Goal: Task Accomplishment & Management: Complete application form

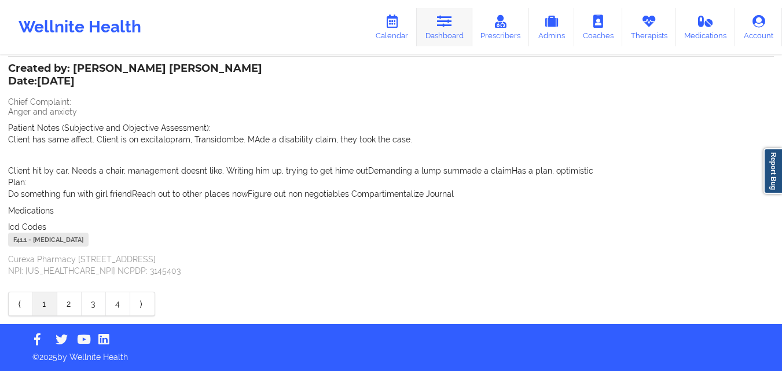
click at [451, 29] on link "Dashboard" at bounding box center [445, 27] width 56 height 38
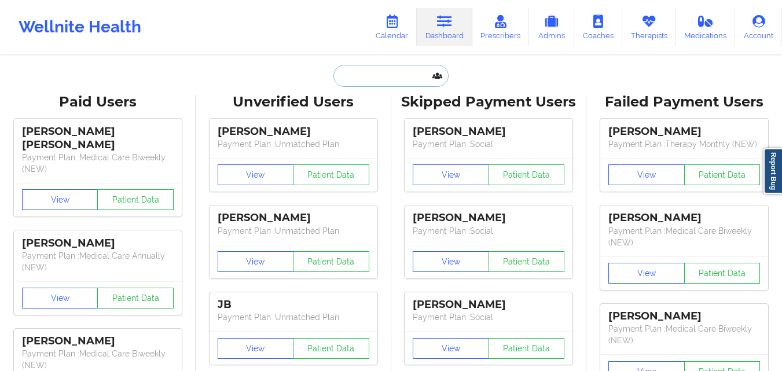
click at [411, 85] on input "text" at bounding box center [390, 76] width 115 height 22
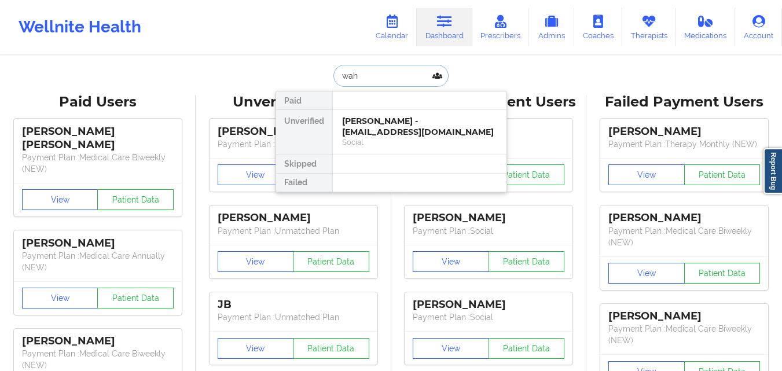
type input "waha"
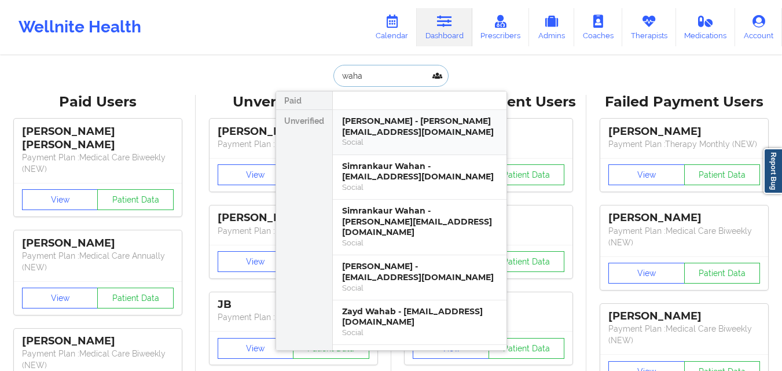
click at [389, 121] on div "Wahaj Ansari - wansari@umich.edu" at bounding box center [419, 126] width 155 height 21
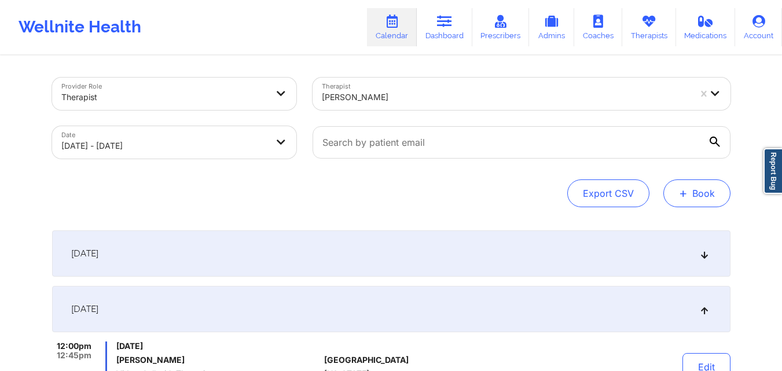
click at [714, 184] on button "+ Book" at bounding box center [696, 193] width 67 height 28
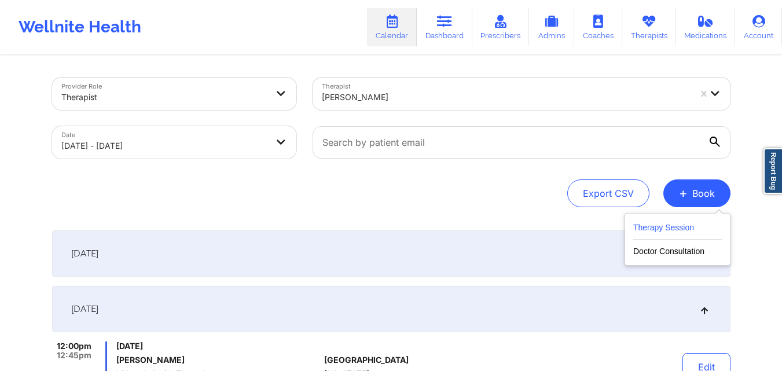
click at [664, 233] on button "Therapy Session" at bounding box center [677, 229] width 89 height 19
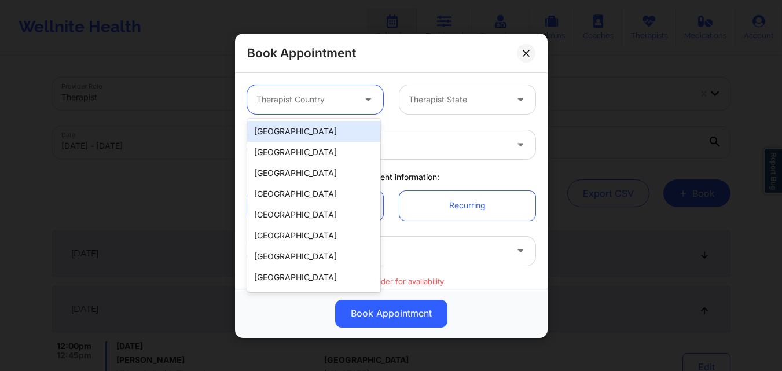
click at [270, 103] on div at bounding box center [305, 100] width 98 height 14
click at [277, 134] on div "[GEOGRAPHIC_DATA]" at bounding box center [313, 131] width 133 height 21
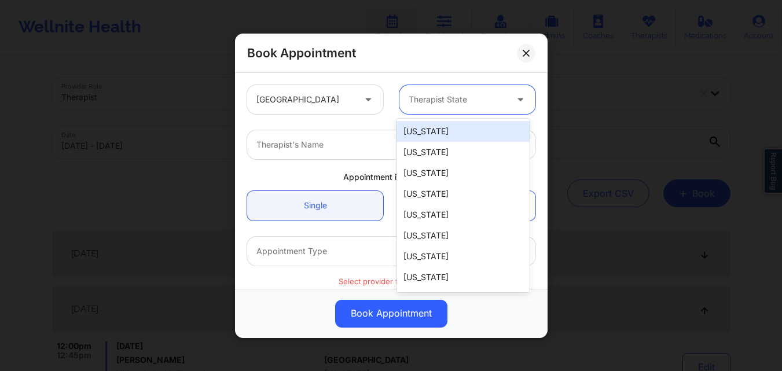
click at [419, 98] on div at bounding box center [457, 100] width 98 height 14
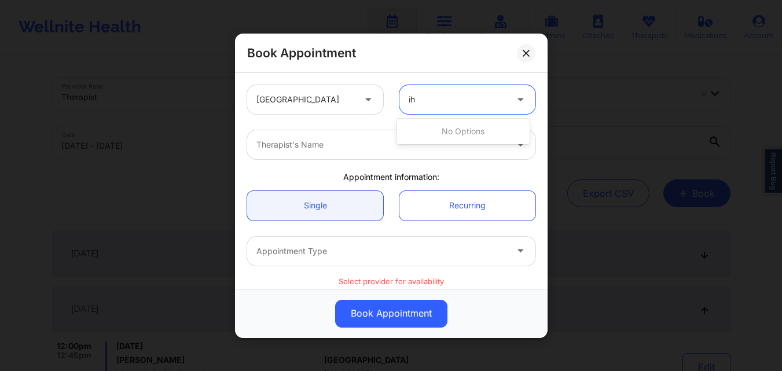
type input "i"
type input "ohi"
click at [434, 135] on div "[US_STATE]" at bounding box center [462, 131] width 133 height 21
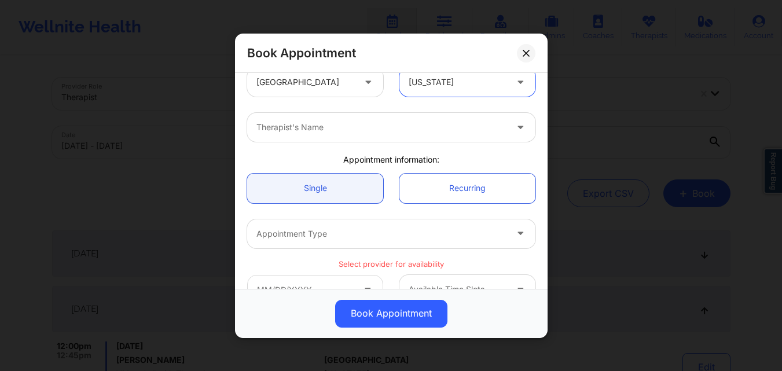
scroll to position [18, 0]
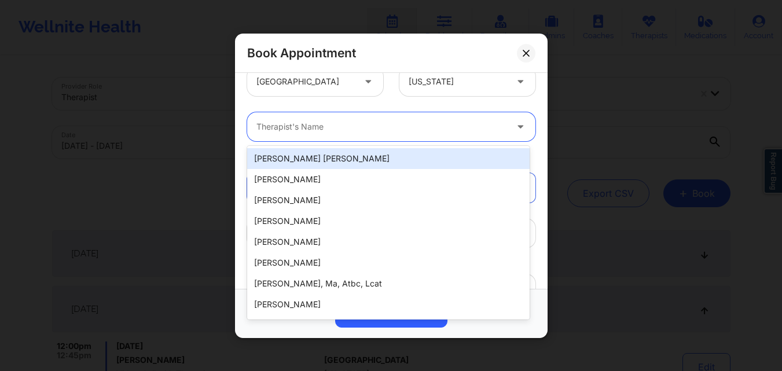
click at [331, 126] on div at bounding box center [381, 127] width 250 height 14
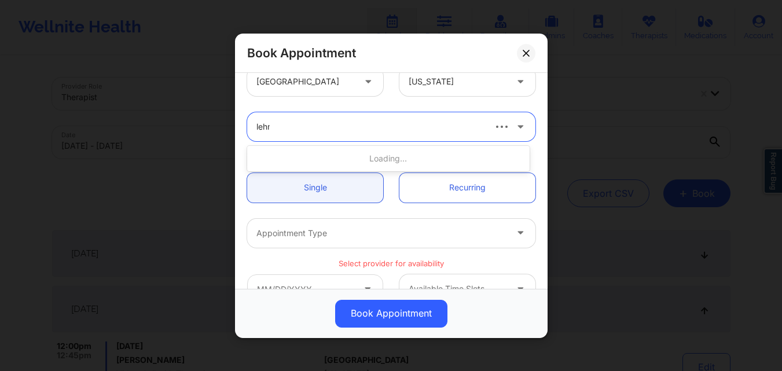
type input "lehma"
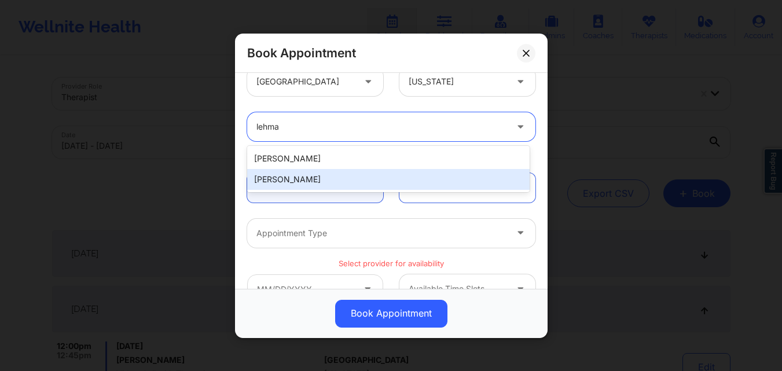
click at [326, 176] on div "[PERSON_NAME]" at bounding box center [388, 179] width 282 height 21
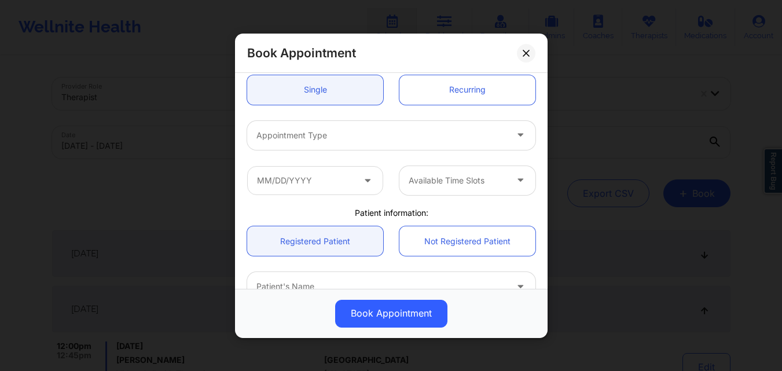
scroll to position [117, 0]
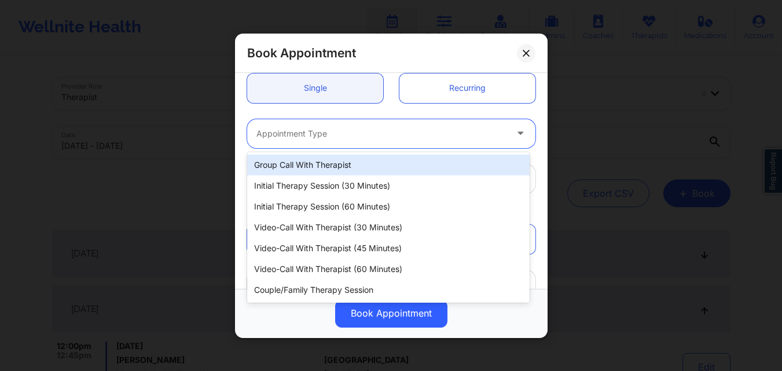
click at [337, 135] on div at bounding box center [381, 133] width 250 height 14
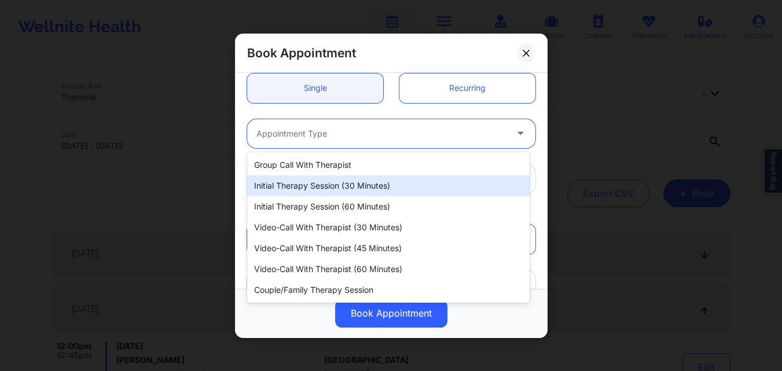
click at [330, 183] on div "Initial Therapy Session (30 minutes)" at bounding box center [388, 185] width 282 height 21
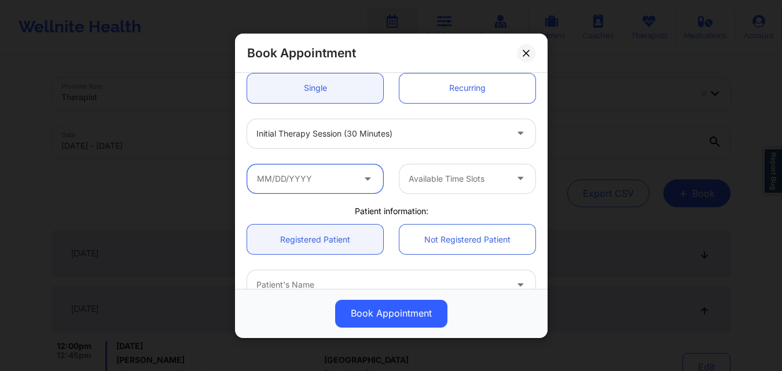
click at [318, 186] on input "text" at bounding box center [315, 178] width 136 height 29
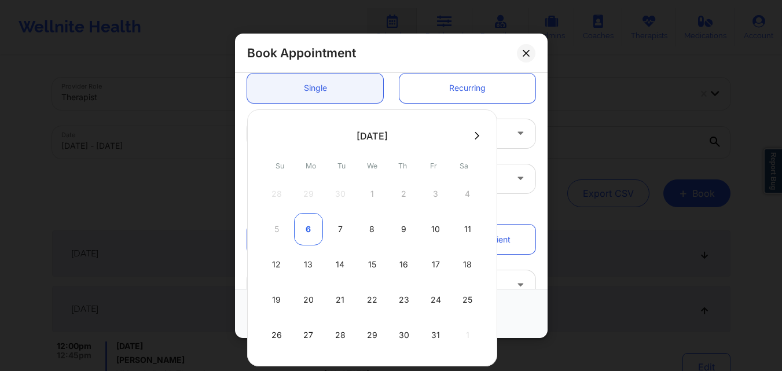
click at [311, 229] on div "6" at bounding box center [308, 229] width 29 height 32
type input "10/06/2025"
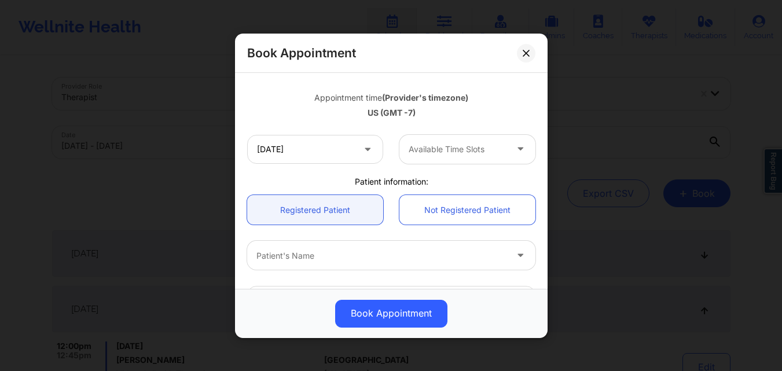
scroll to position [196, 0]
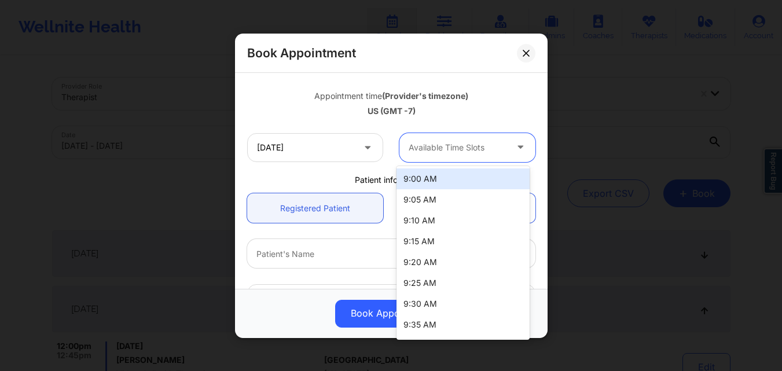
click at [445, 143] on div at bounding box center [457, 148] width 98 height 14
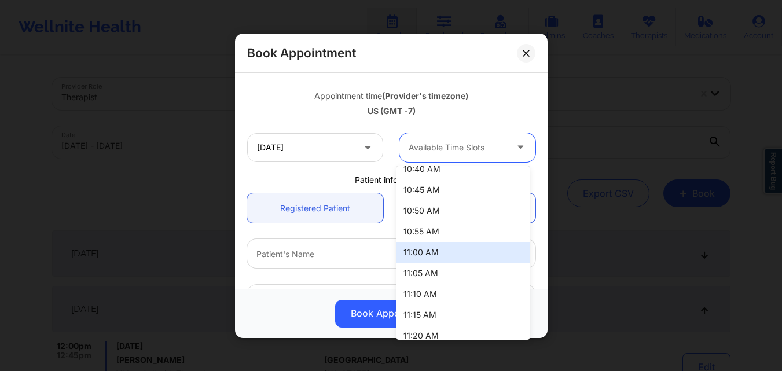
scroll to position [428, 0]
click at [421, 256] on div "11:00 AM" at bounding box center [462, 251] width 133 height 21
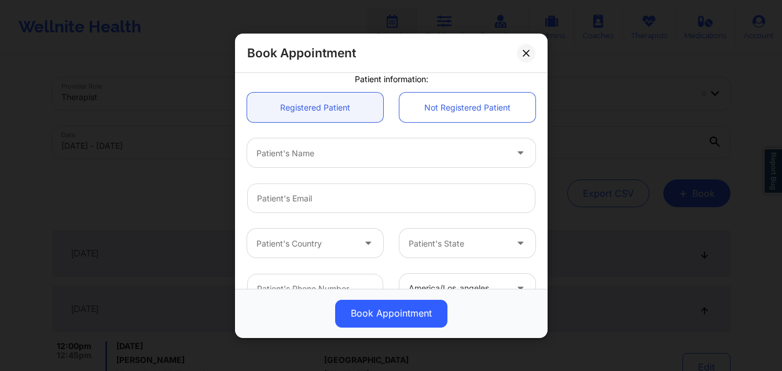
scroll to position [298, 0]
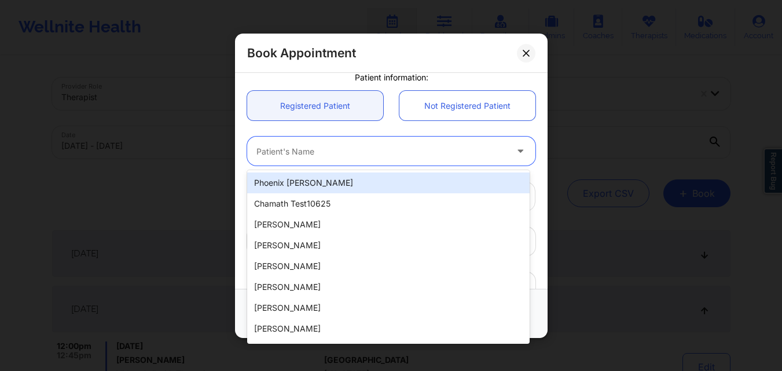
click at [323, 159] on div "Patient's Name" at bounding box center [377, 151] width 260 height 29
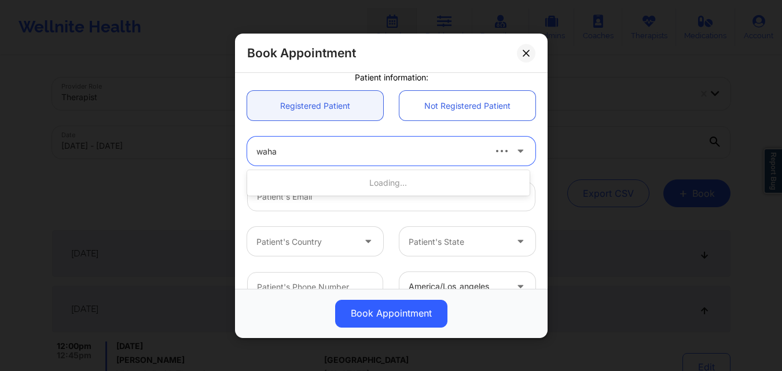
type input "wahaj"
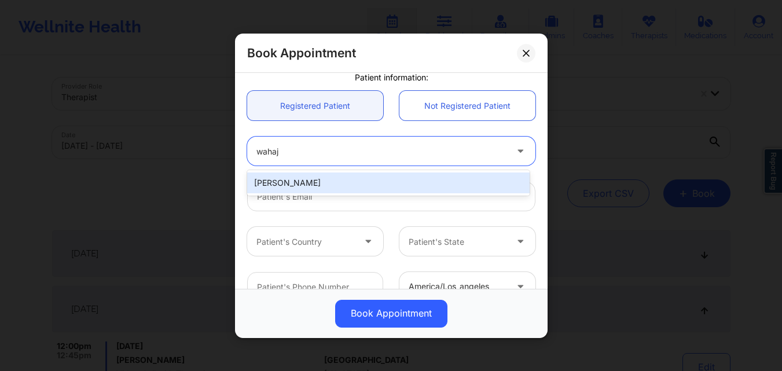
click at [386, 182] on div "[PERSON_NAME]" at bounding box center [388, 182] width 282 height 21
type input "[EMAIL_ADDRESS][DOMAIN_NAME]"
type input "[PHONE_NUMBER]"
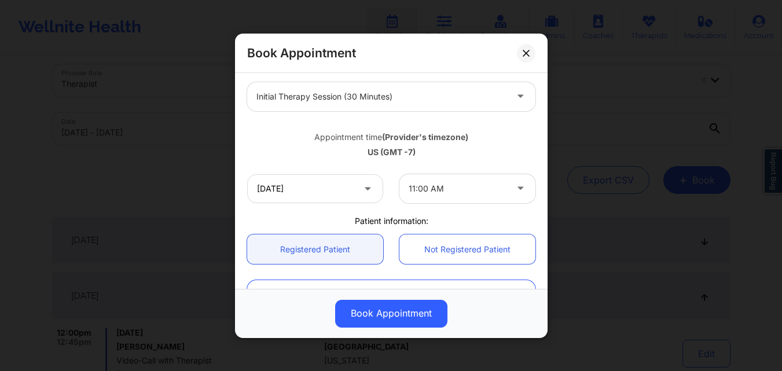
scroll to position [154, 0]
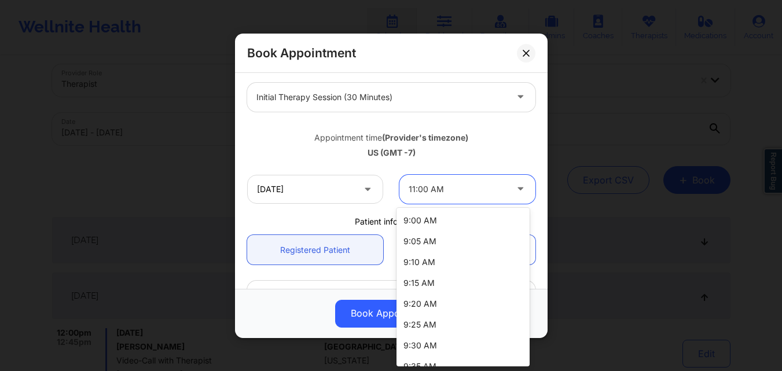
click at [432, 193] on div at bounding box center [457, 189] width 98 height 14
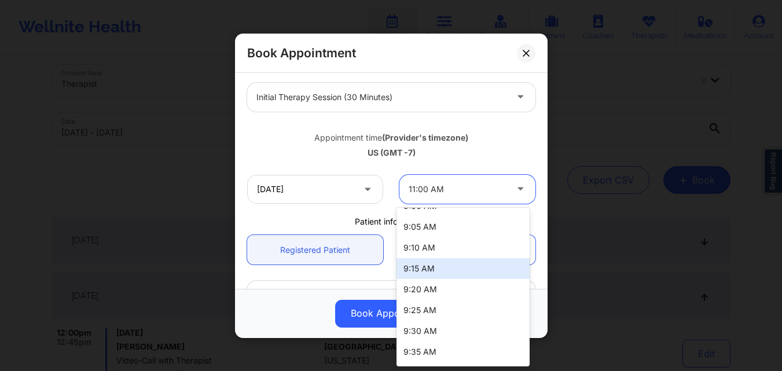
scroll to position [0, 0]
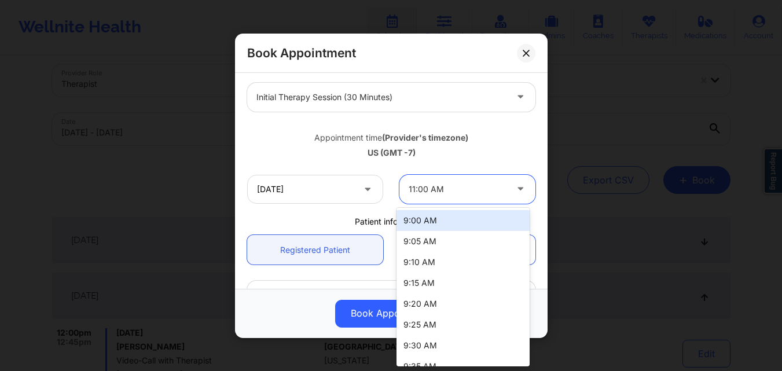
click at [437, 220] on div "9:00 AM" at bounding box center [462, 220] width 133 height 21
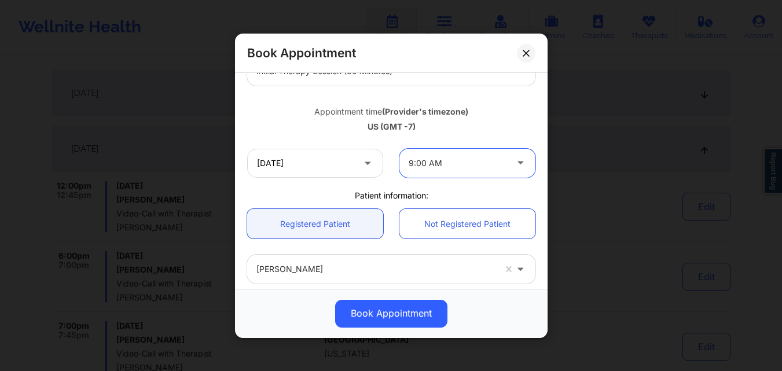
scroll to position [179, 0]
click at [423, 170] on div at bounding box center [457, 164] width 98 height 14
click at [466, 163] on div at bounding box center [457, 164] width 98 height 14
click at [306, 169] on input "10/06/2025" at bounding box center [315, 163] width 136 height 29
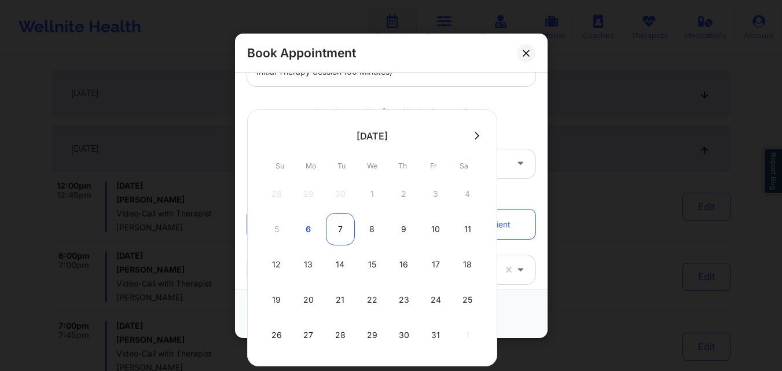
click at [341, 226] on div "7" at bounding box center [340, 229] width 29 height 32
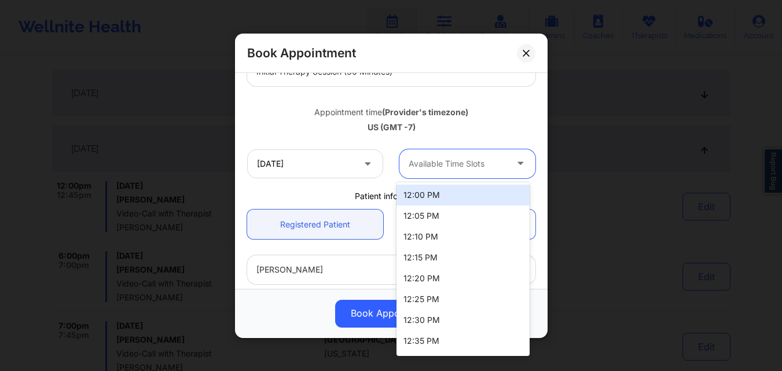
click at [446, 174] on div "Available Time Slots" at bounding box center [453, 163] width 108 height 29
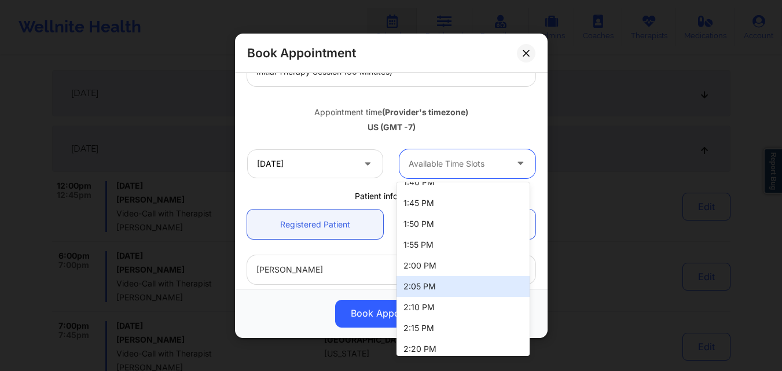
scroll to position [445, 0]
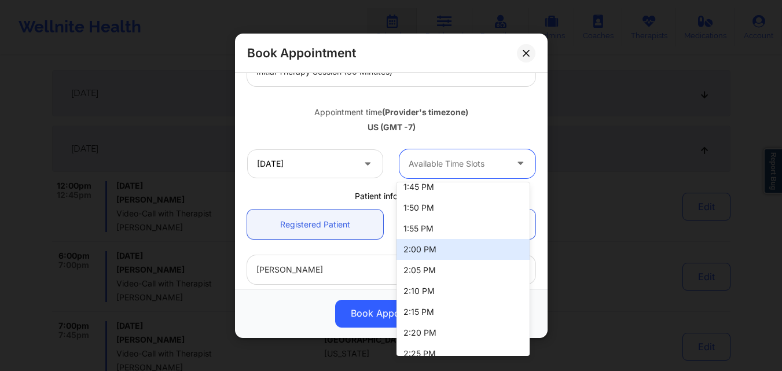
click at [446, 255] on div "2:00 PM" at bounding box center [462, 249] width 133 height 21
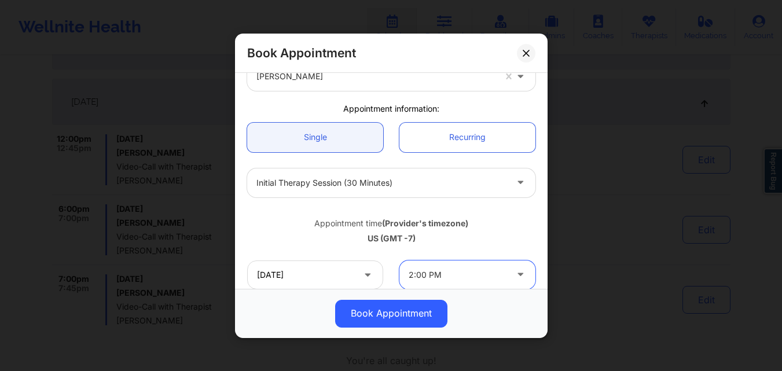
scroll to position [68, 0]
click at [328, 282] on input "[DATE]" at bounding box center [315, 274] width 136 height 29
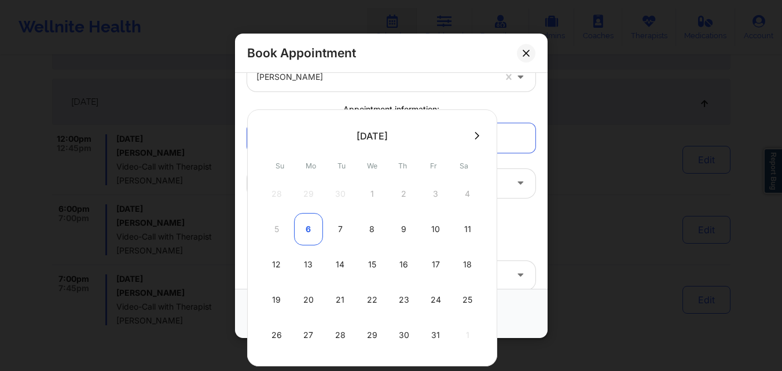
click at [305, 229] on div "6" at bounding box center [308, 229] width 29 height 32
type input "10/06/2025"
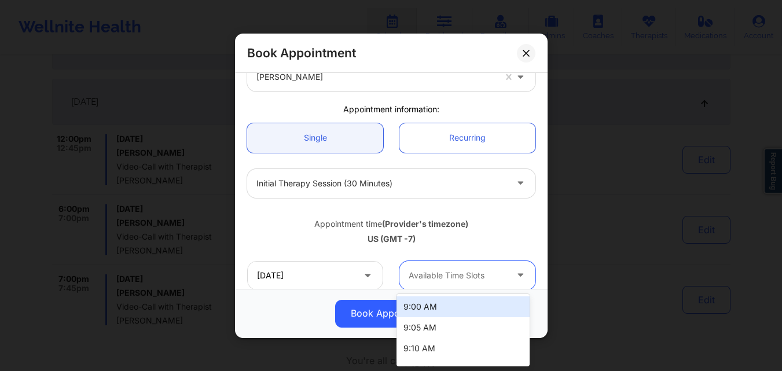
click at [464, 277] on div at bounding box center [457, 275] width 98 height 14
click at [450, 310] on div "9:00 AM" at bounding box center [462, 306] width 133 height 21
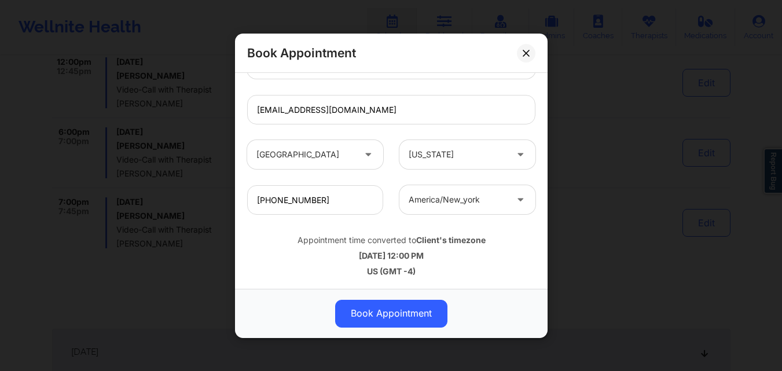
scroll to position [285, 0]
click at [529, 55] on icon at bounding box center [525, 52] width 7 height 7
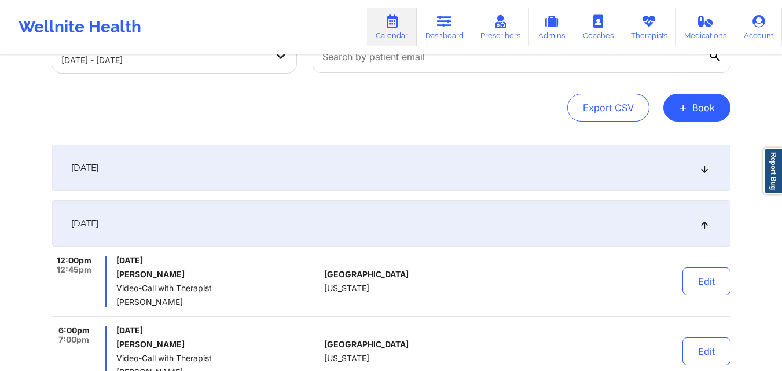
scroll to position [0, 0]
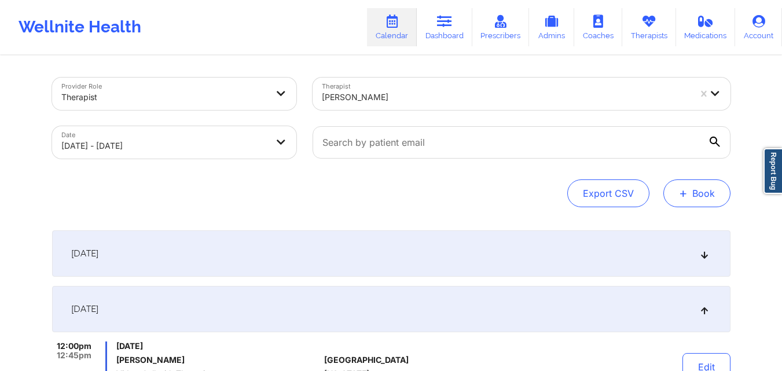
click at [688, 194] on button "+ Book" at bounding box center [696, 193] width 67 height 28
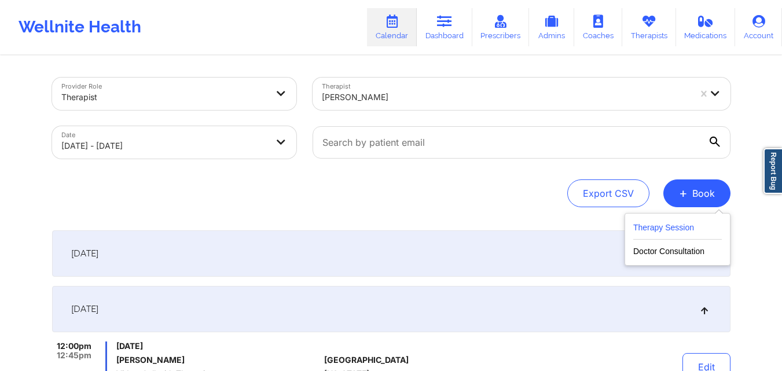
click at [668, 229] on button "Therapy Session" at bounding box center [677, 229] width 89 height 19
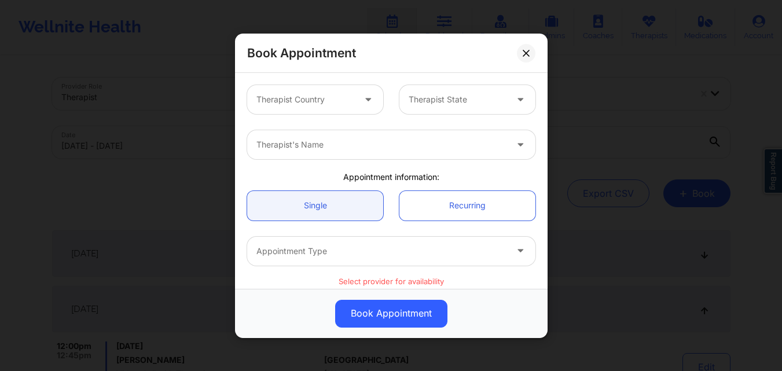
click at [328, 104] on div at bounding box center [305, 100] width 98 height 14
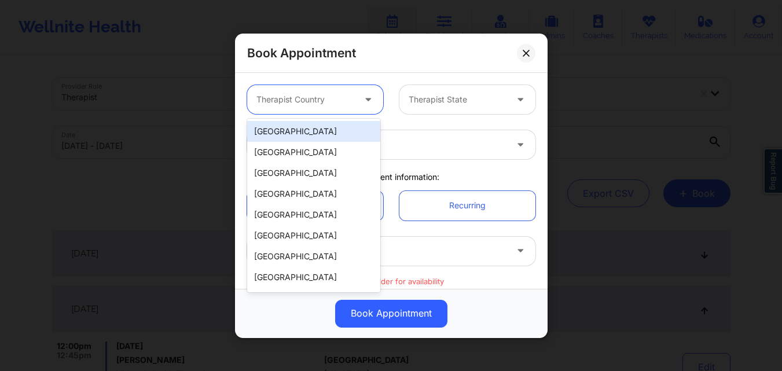
click at [324, 127] on div "[GEOGRAPHIC_DATA]" at bounding box center [313, 131] width 133 height 21
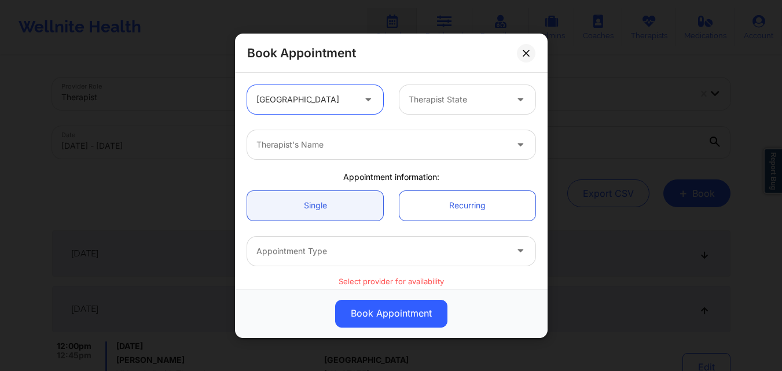
click at [445, 91] on div "Therapist State" at bounding box center [453, 99] width 108 height 29
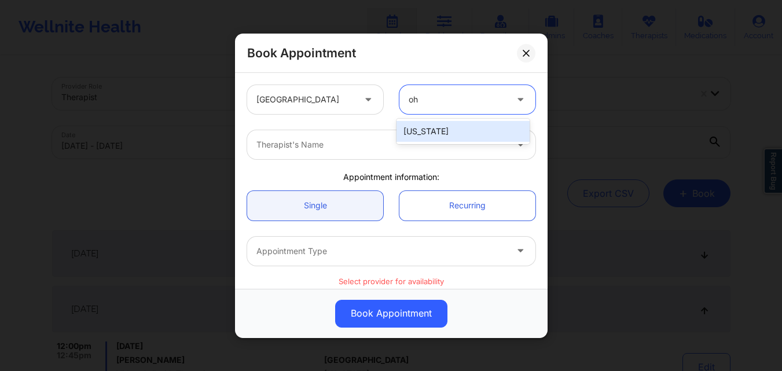
type input "ohi"
click at [449, 124] on div "[US_STATE]" at bounding box center [462, 131] width 133 height 21
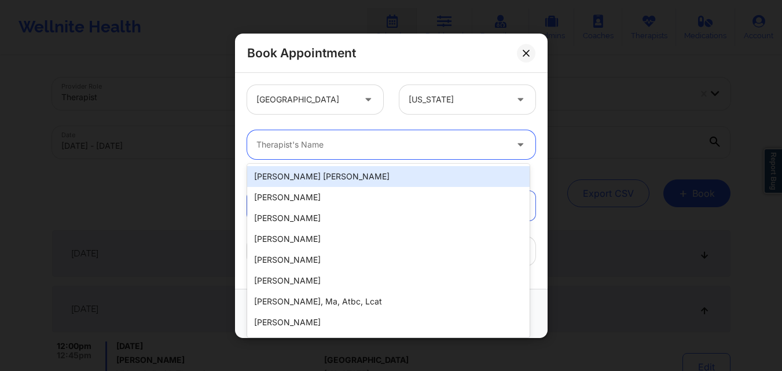
click at [388, 135] on div "Therapist's Name" at bounding box center [377, 144] width 260 height 29
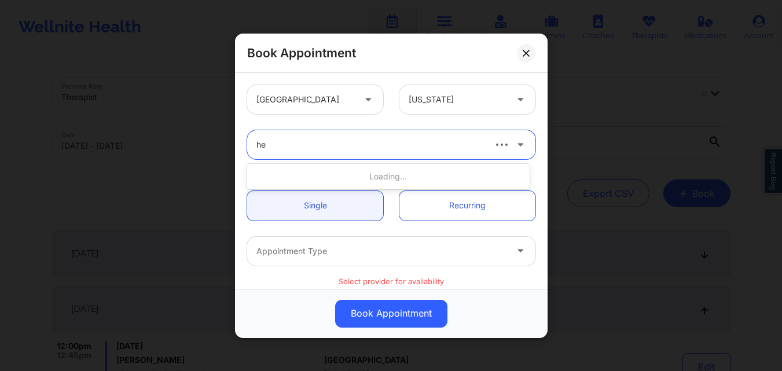
type input "h"
type input "[PERSON_NAME]"
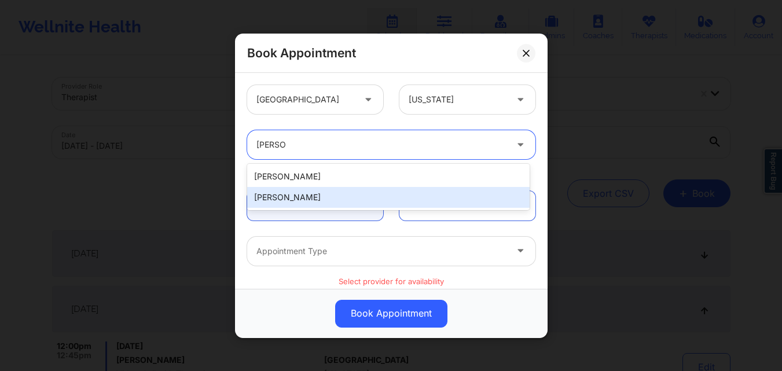
click at [289, 198] on div "[PERSON_NAME]" at bounding box center [388, 197] width 282 height 21
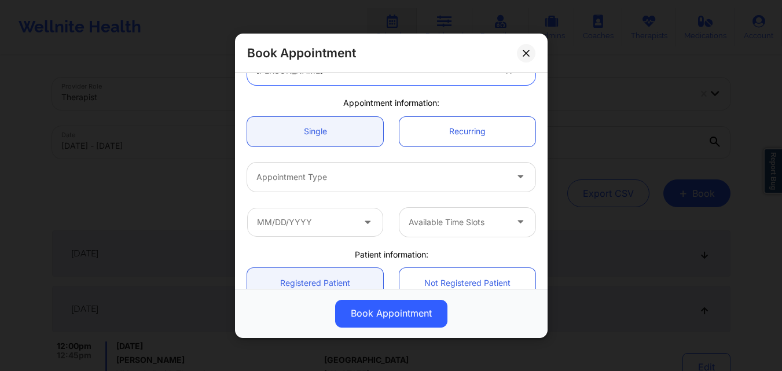
scroll to position [75, 0]
click at [315, 178] on div at bounding box center [381, 176] width 250 height 14
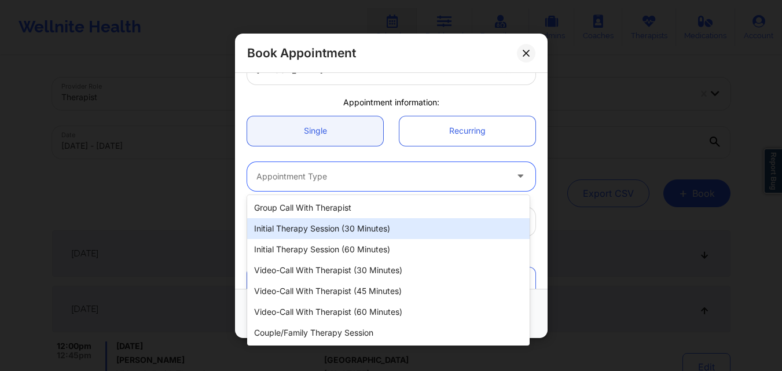
click at [306, 229] on div "Initial Therapy Session (30 minutes)" at bounding box center [388, 228] width 282 height 21
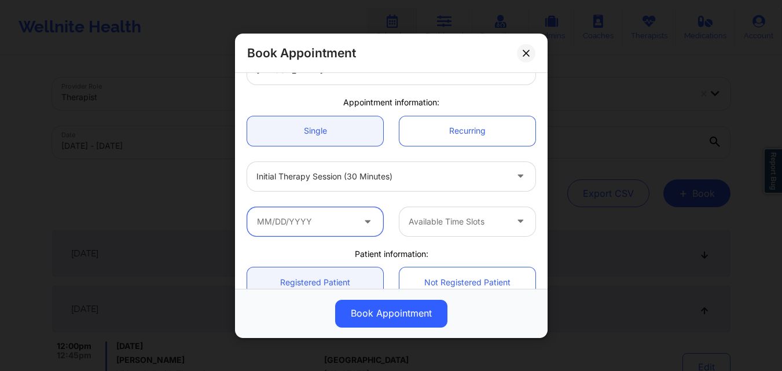
click at [293, 215] on input "text" at bounding box center [315, 221] width 136 height 29
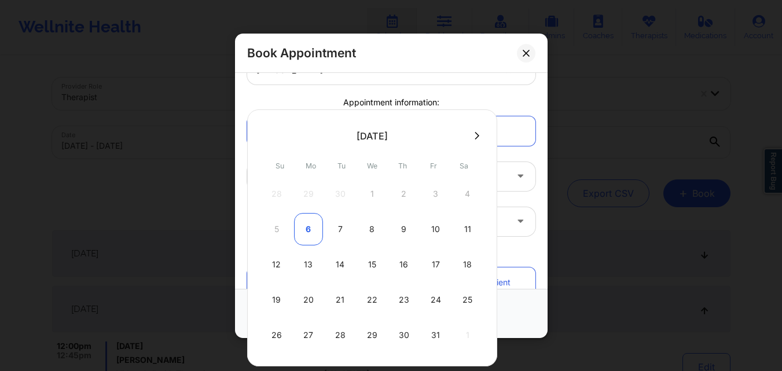
click at [307, 227] on div "6" at bounding box center [308, 229] width 29 height 32
type input "10/06/2025"
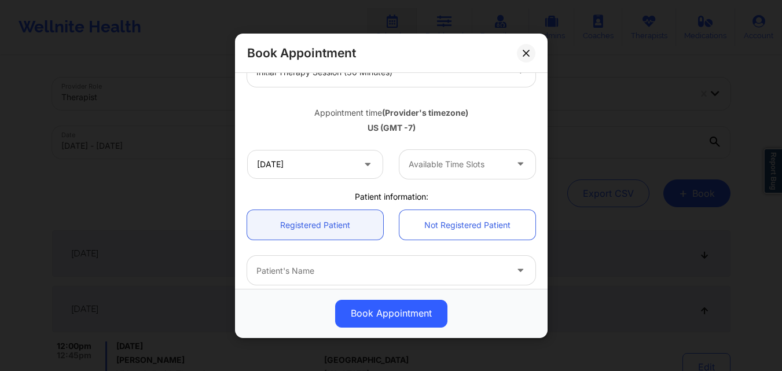
scroll to position [180, 0]
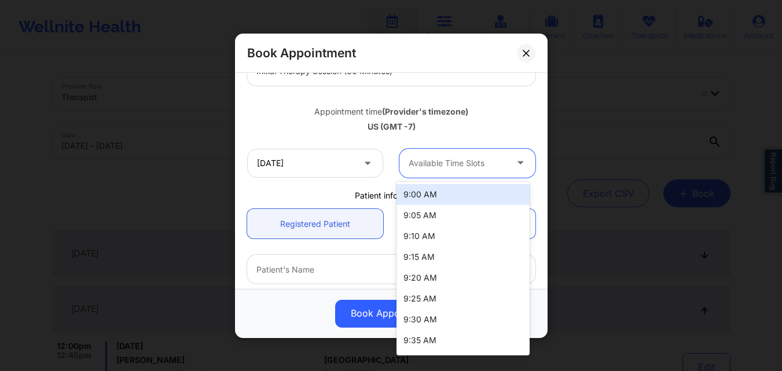
click at [454, 167] on div at bounding box center [457, 163] width 98 height 14
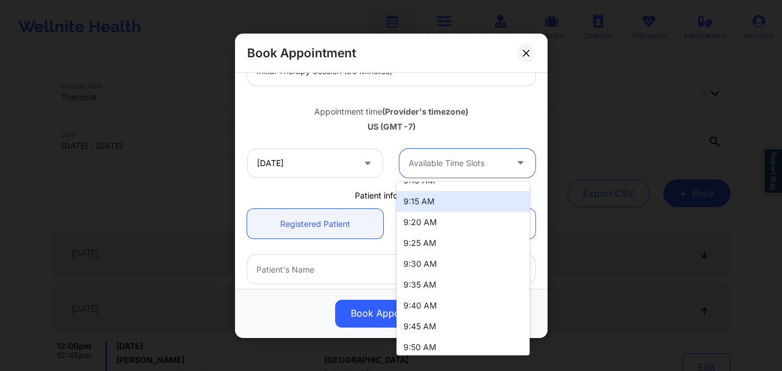
scroll to position [0, 0]
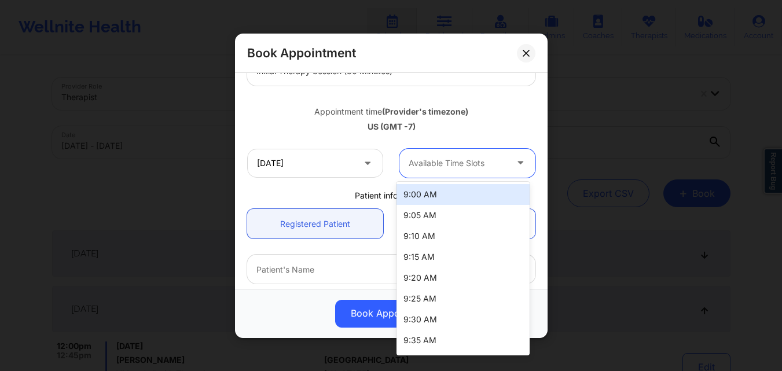
click at [421, 165] on div at bounding box center [457, 163] width 98 height 14
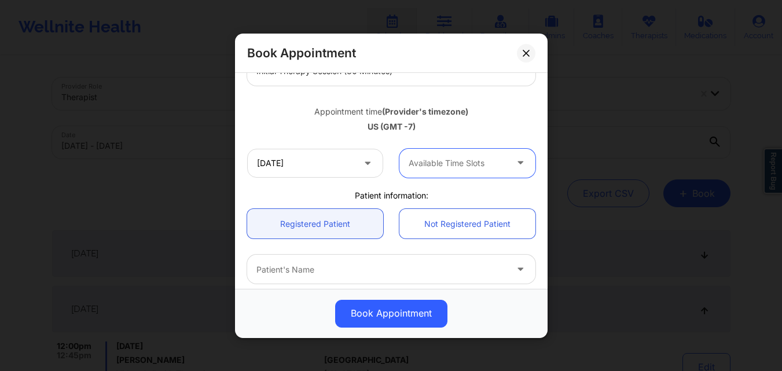
scroll to position [179, 0]
click at [524, 58] on button at bounding box center [526, 52] width 19 height 19
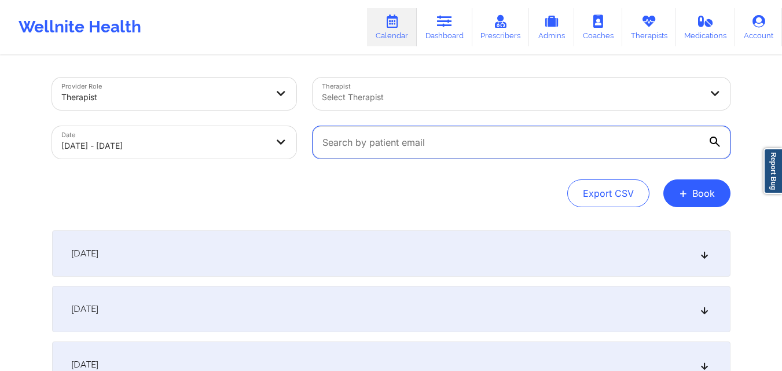
click at [446, 142] on input "text" at bounding box center [521, 142] width 418 height 32
paste input "timsurfield@yahoo.com"
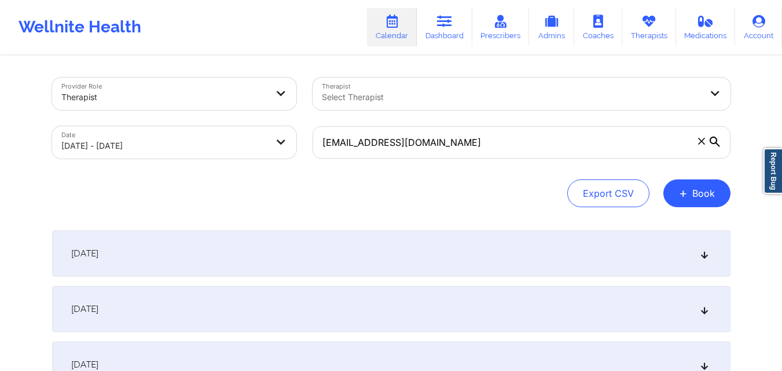
click at [221, 300] on div "[DATE]" at bounding box center [391, 309] width 678 height 46
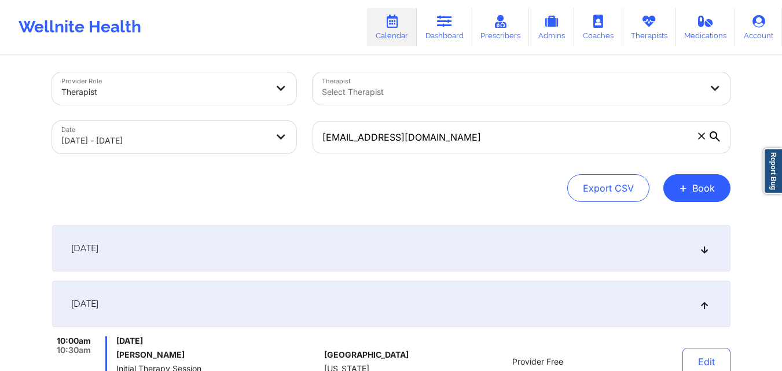
scroll to position [0, 0]
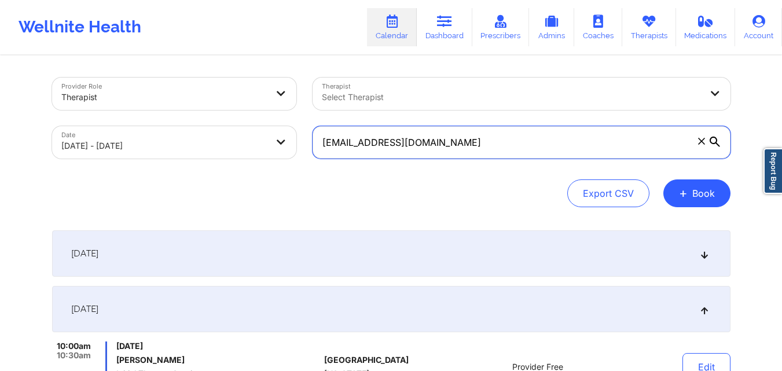
click at [491, 150] on input "timsurfield@yahoo.com" at bounding box center [521, 142] width 418 height 32
paste input "n.ortiz316@gmail"
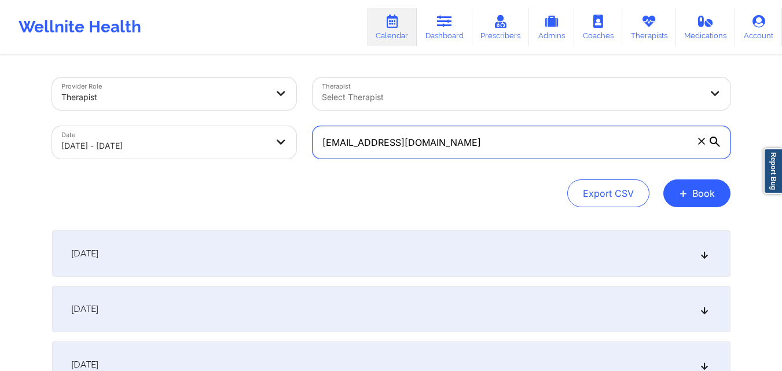
type input "[EMAIL_ADDRESS][DOMAIN_NAME]"
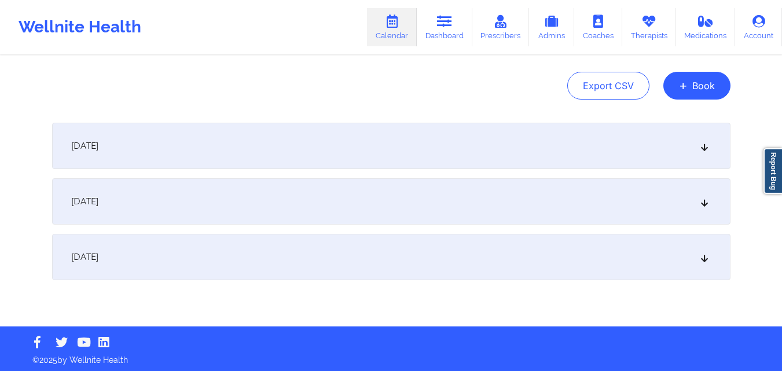
scroll to position [108, 0]
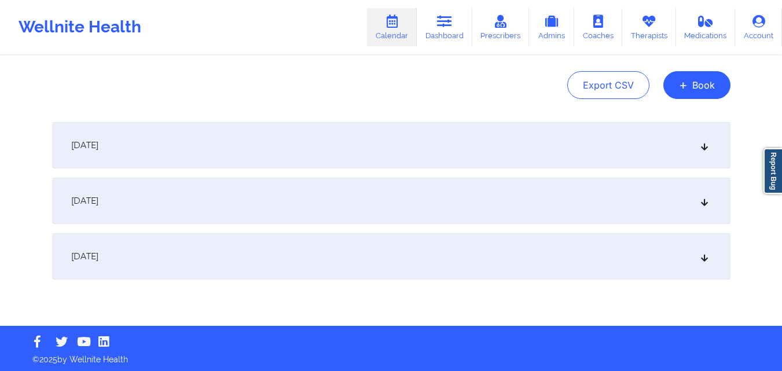
click at [258, 191] on div "[DATE]" at bounding box center [391, 201] width 678 height 46
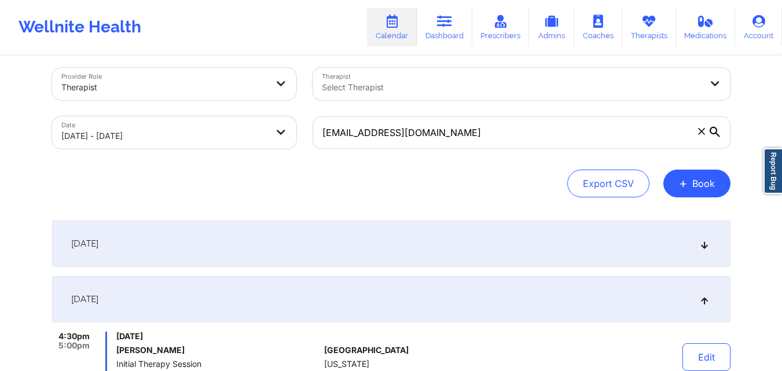
scroll to position [0, 0]
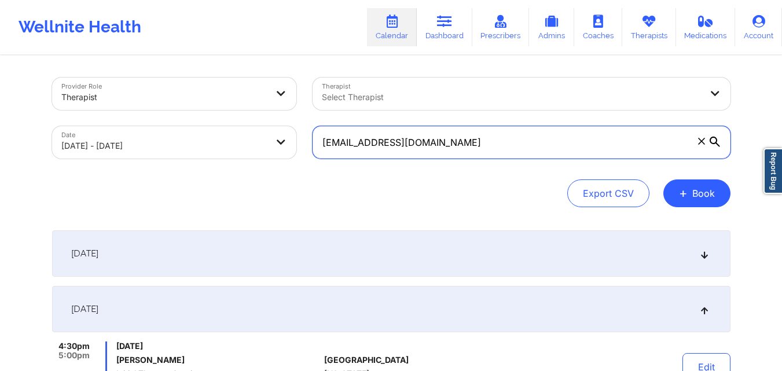
click at [423, 146] on input "[EMAIL_ADDRESS][DOMAIN_NAME]" at bounding box center [521, 142] width 418 height 32
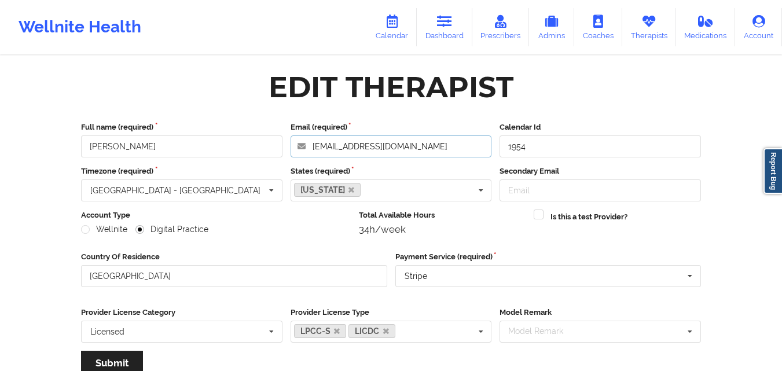
drag, startPoint x: 0, startPoint y: 0, endPoint x: 289, endPoint y: 132, distance: 317.4
click at [289, 132] on div "Email (required) hlehman@feaad.org" at bounding box center [390, 139] width 209 height 36
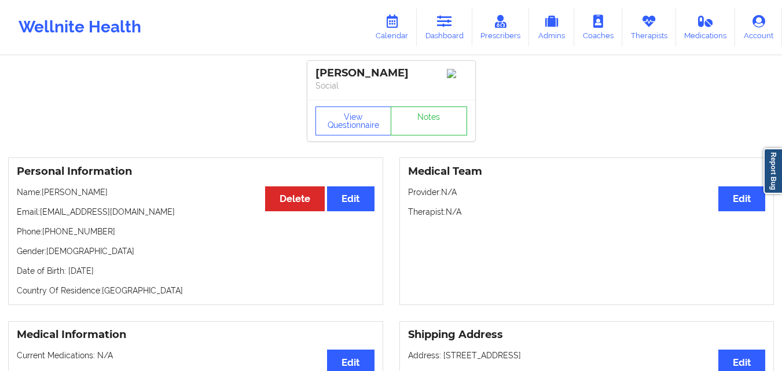
click at [451, 39] on link "Dashboard" at bounding box center [445, 27] width 56 height 38
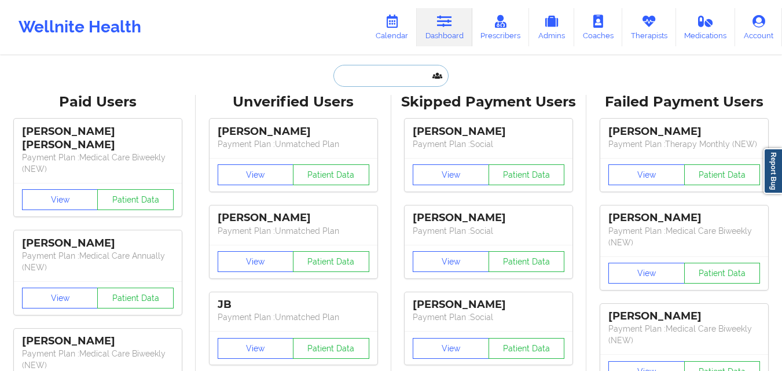
drag, startPoint x: 0, startPoint y: 0, endPoint x: 408, endPoint y: 76, distance: 414.8
click at [408, 76] on input "text" at bounding box center [390, 76] width 115 height 22
paste input "Keisean Price"
type input "Keisean Price"
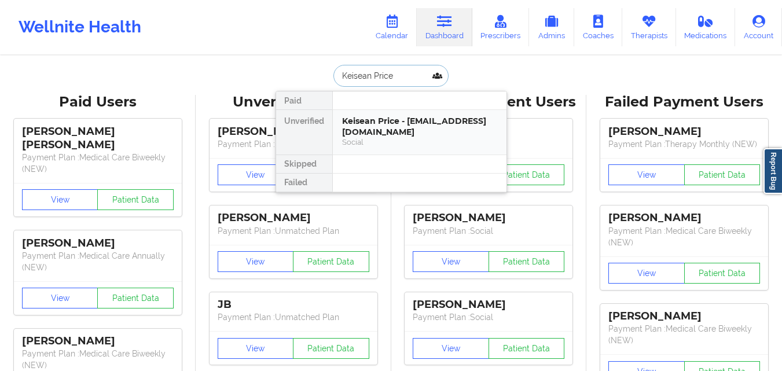
click at [401, 131] on div "Keisean Price - keiseanprice@gmail.com" at bounding box center [419, 126] width 155 height 21
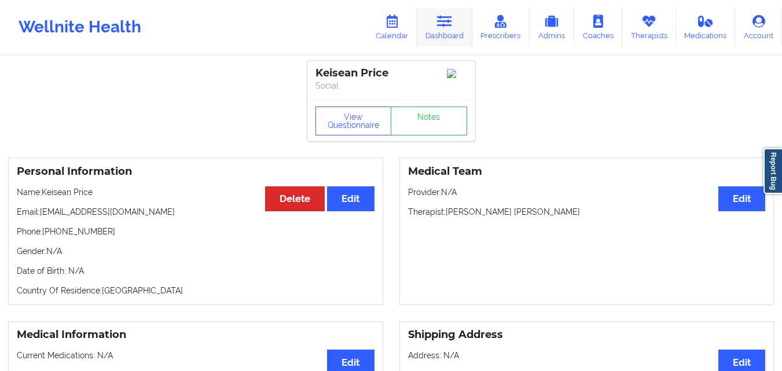
click at [439, 31] on link "Dashboard" at bounding box center [445, 27] width 56 height 38
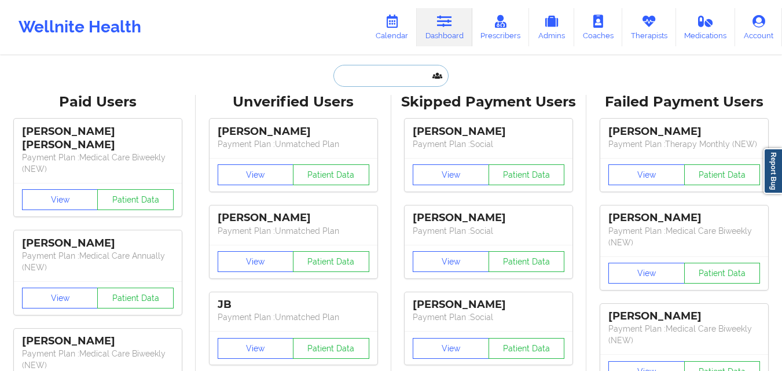
drag, startPoint x: 439, startPoint y: 31, endPoint x: 378, endPoint y: 84, distance: 80.8
click at [378, 84] on input "text" at bounding box center [390, 76] width 115 height 22
paste input "[EMAIL_ADDRESS][DOMAIN_NAME]"
type input "[EMAIL_ADDRESS][DOMAIN_NAME]"
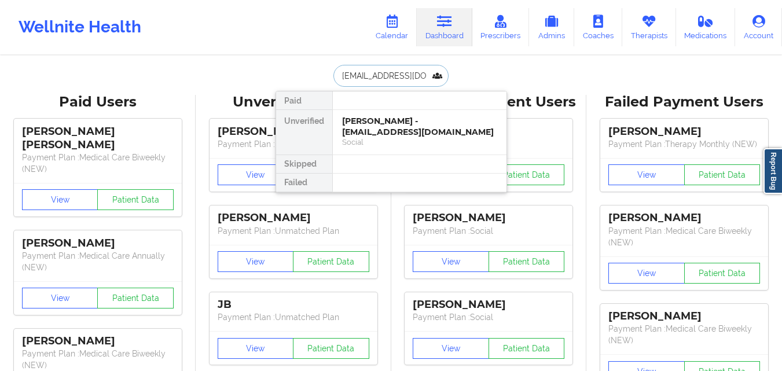
click at [395, 132] on div "Nissette Ortiz - n.ortiz316@gmail.com" at bounding box center [419, 126] width 155 height 21
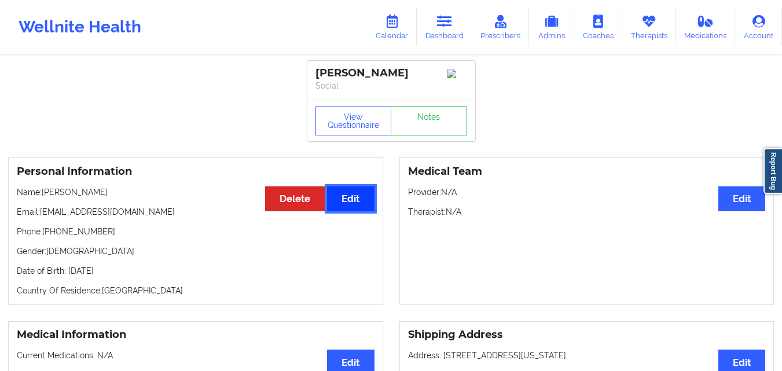
click at [356, 207] on button "Edit" at bounding box center [350, 198] width 47 height 25
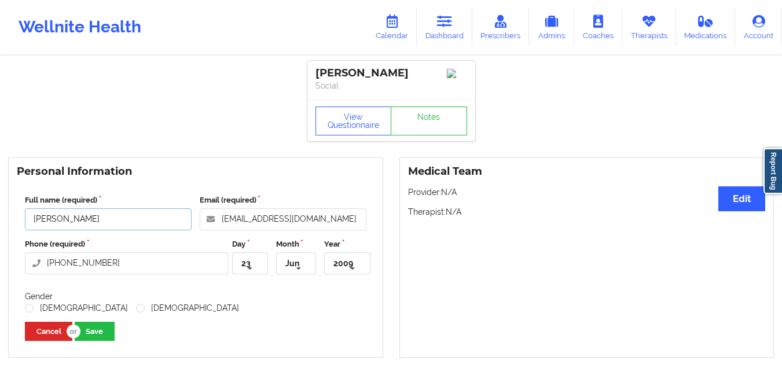
click at [49, 226] on input "Nissette Ortiz" at bounding box center [108, 219] width 167 height 22
paste input "text"
type input "[PERSON_NAME]"
click at [87, 331] on button "Save" at bounding box center [95, 331] width 40 height 19
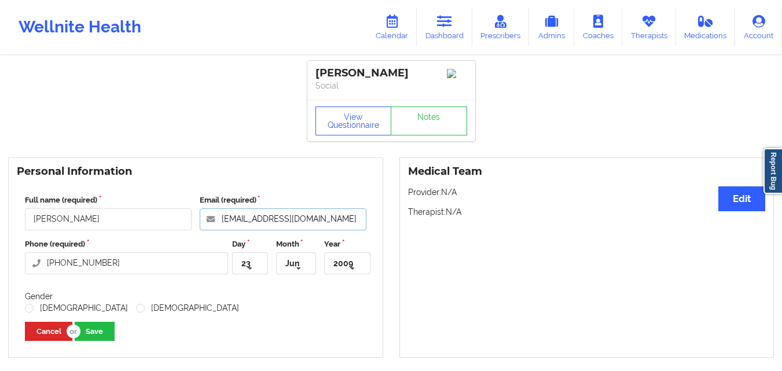
click at [267, 222] on input "[EMAIL_ADDRESS][DOMAIN_NAME]" at bounding box center [283, 219] width 167 height 22
click at [440, 30] on link "Dashboard" at bounding box center [445, 27] width 56 height 38
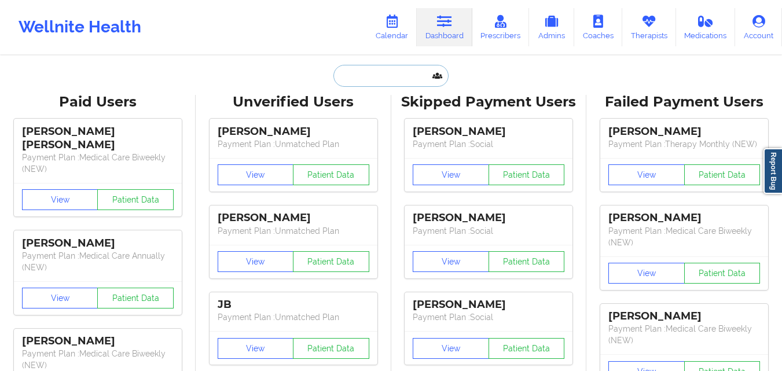
click at [374, 80] on input "text" at bounding box center [390, 76] width 115 height 22
paste input "nisette"
type input "nisette"
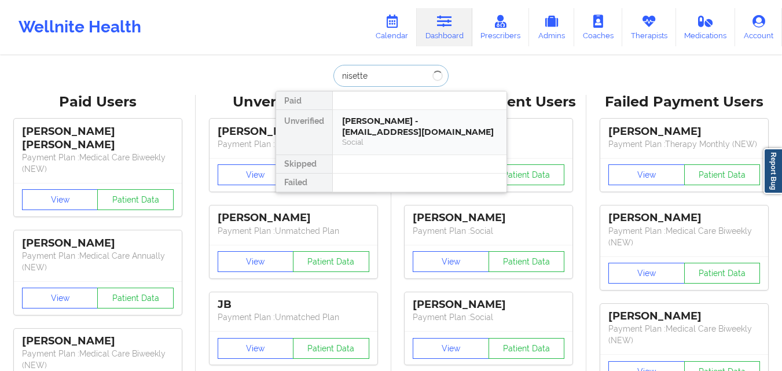
click at [392, 130] on div "Nissette Ortiz - n.ortiz316@gmail.com" at bounding box center [419, 126] width 155 height 21
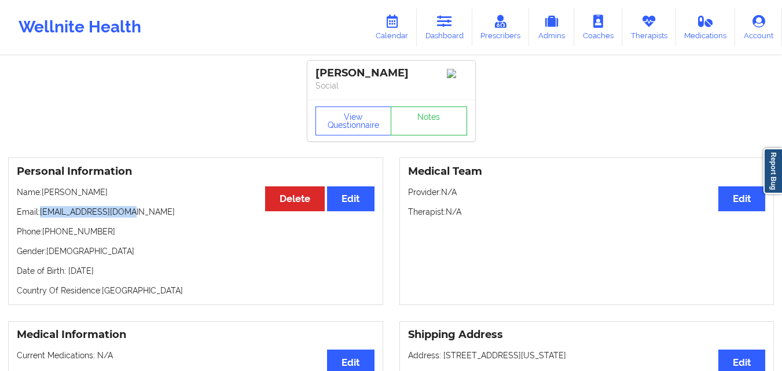
drag, startPoint x: 42, startPoint y: 215, endPoint x: 126, endPoint y: 213, distance: 84.5
click at [126, 213] on p "Email: n.ortiz316@gmail.com" at bounding box center [196, 212] width 358 height 12
copy p "[EMAIL_ADDRESS][DOMAIN_NAME]"
click at [450, 31] on link "Dashboard" at bounding box center [445, 27] width 56 height 38
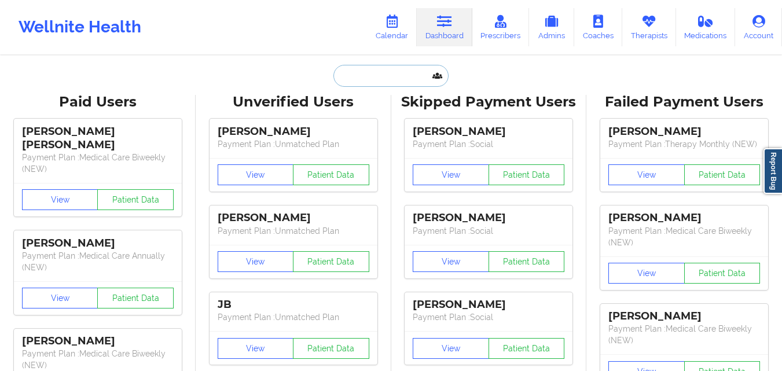
click at [383, 76] on input "text" at bounding box center [390, 76] width 115 height 22
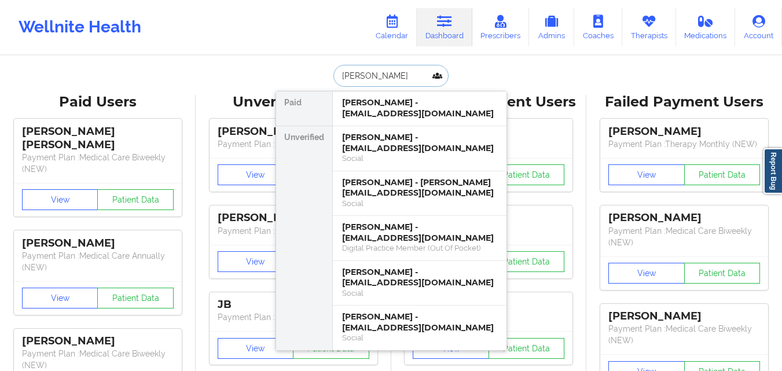
type input "cameron p"
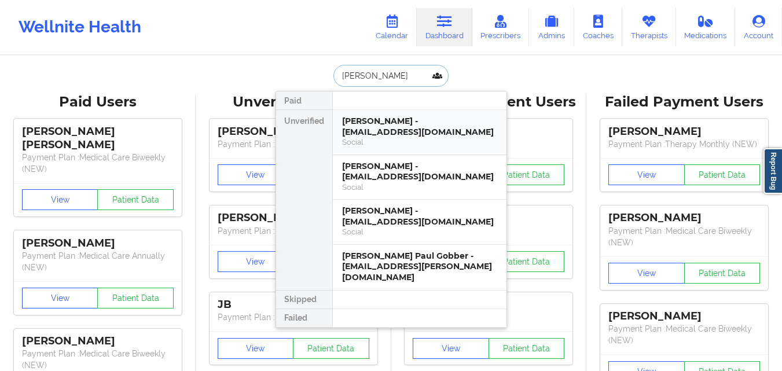
click at [404, 140] on div "Social" at bounding box center [419, 142] width 155 height 10
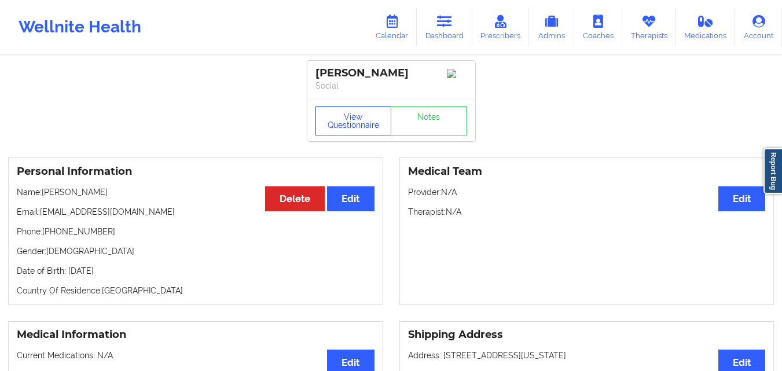
click at [345, 129] on button "View Questionnaire" at bounding box center [353, 120] width 76 height 29
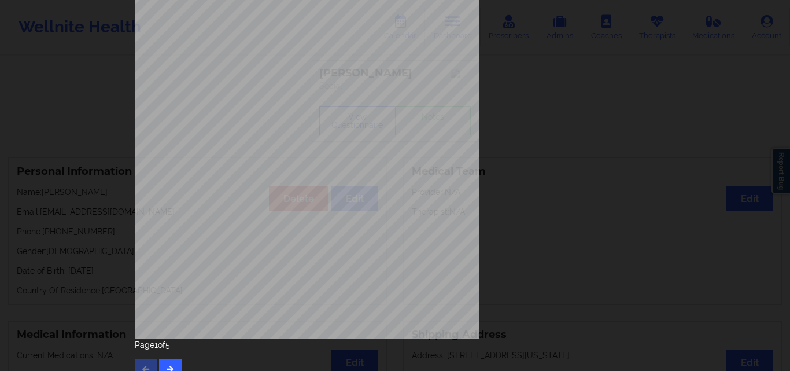
scroll to position [181, 0]
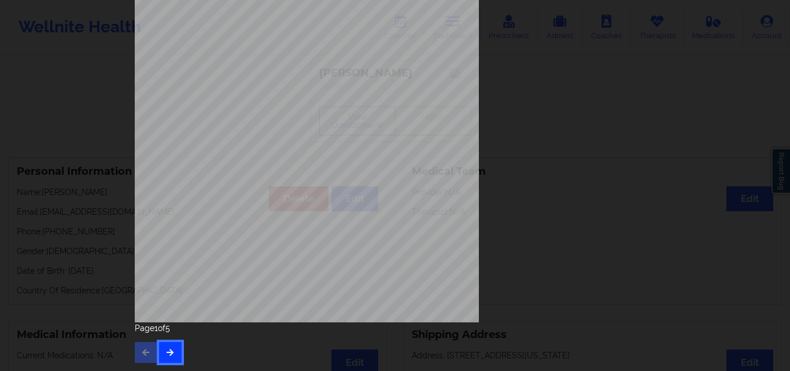
click at [167, 351] on icon "button" at bounding box center [170, 351] width 10 height 7
click at [170, 351] on icon "button" at bounding box center [170, 351] width 10 height 7
click at [169, 355] on icon "button" at bounding box center [170, 351] width 10 height 7
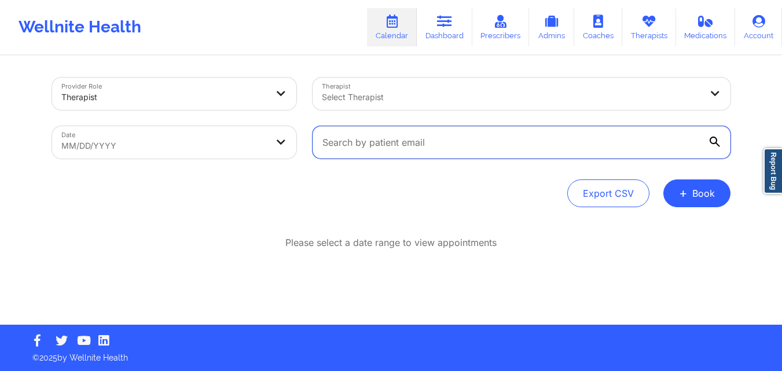
click at [454, 146] on input "text" at bounding box center [521, 142] width 418 height 32
paste input "[EMAIL_ADDRESS][DOMAIN_NAME]"
click at [521, 145] on input "[EMAIL_ADDRESS][DOMAIN_NAME]" at bounding box center [521, 142] width 418 height 32
type input "[EMAIL_ADDRESS][DOMAIN_NAME]"
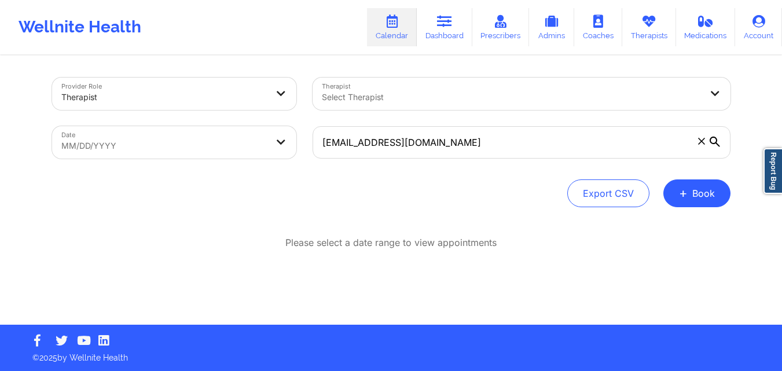
click at [716, 141] on icon at bounding box center [714, 142] width 10 height 10
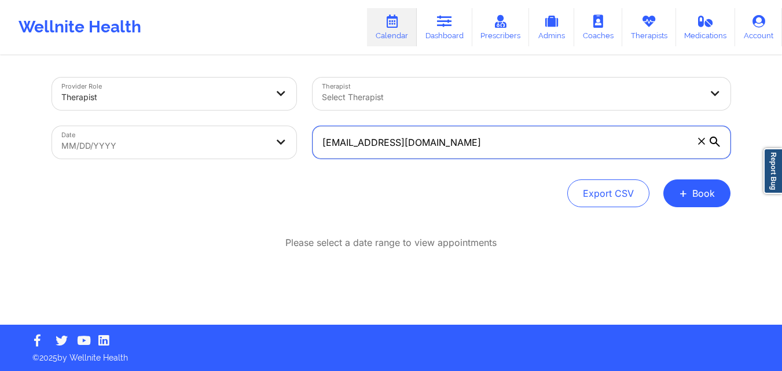
click at [716, 141] on input "[EMAIL_ADDRESS][DOMAIN_NAME]" at bounding box center [521, 142] width 418 height 32
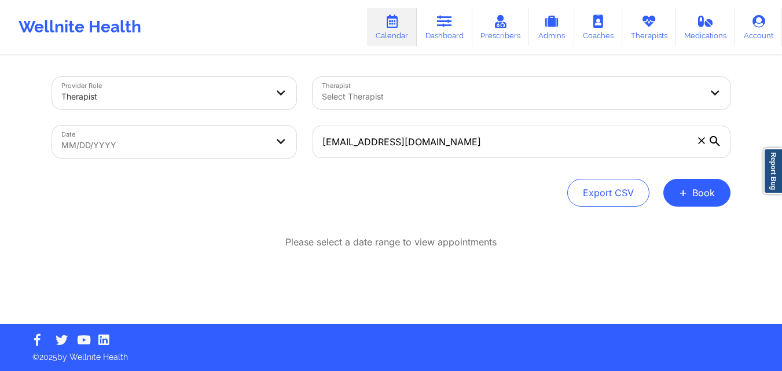
select select "2025-8"
select select "2025-9"
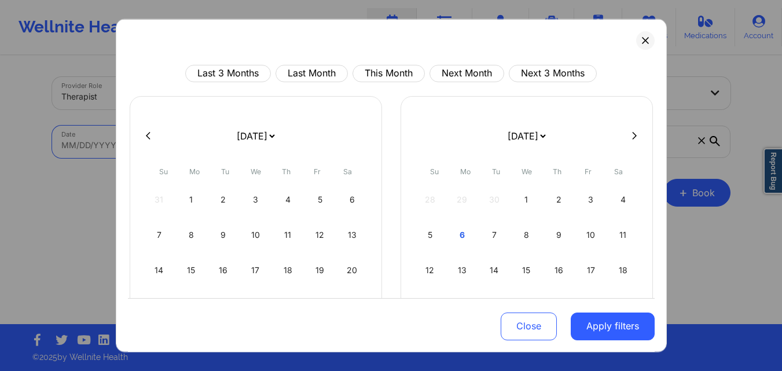
click at [164, 153] on body "Wellnite Health Calendar Dashboard Prescribers Admins Coaches Therapists Medica…" at bounding box center [391, 184] width 782 height 371
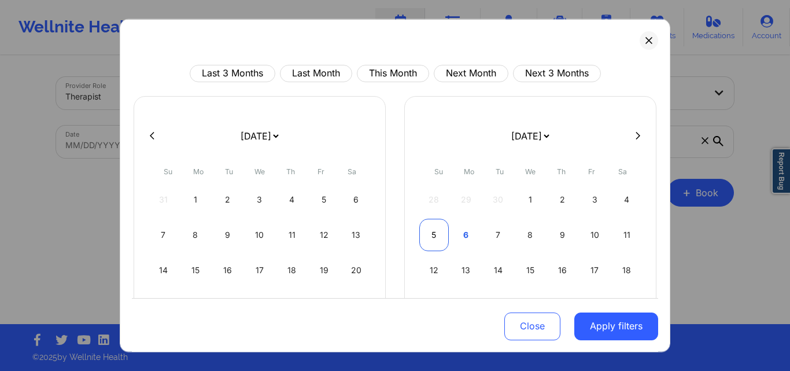
click at [436, 231] on div "5" at bounding box center [434, 234] width 30 height 32
select select "2025-9"
select select "2025-10"
select select "2025-9"
select select "2025-10"
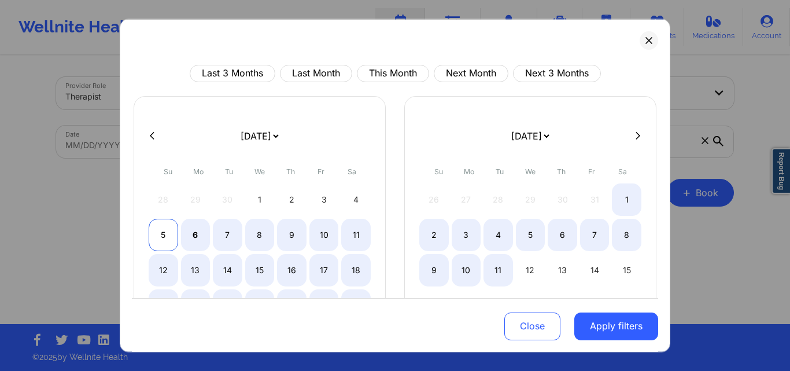
select select "2025-9"
select select "2025-10"
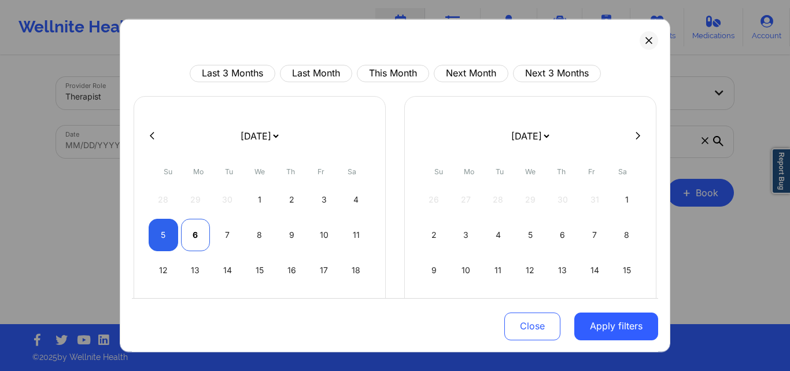
select select "2025-9"
select select "2025-10"
select select "2025-9"
select select "2025-10"
click at [230, 234] on div "7" at bounding box center [228, 234] width 30 height 32
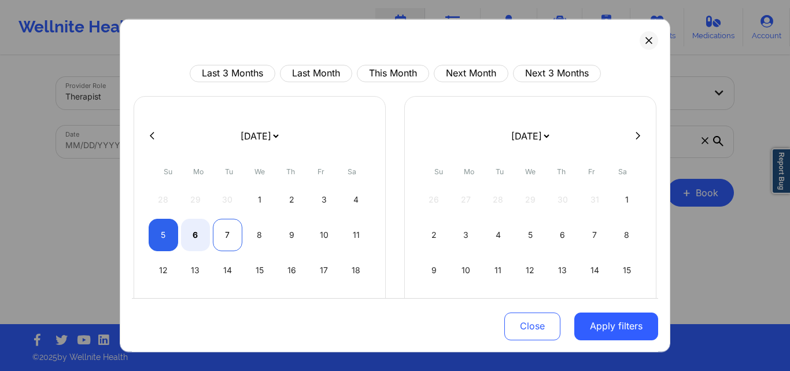
select select "2025-9"
select select "2025-10"
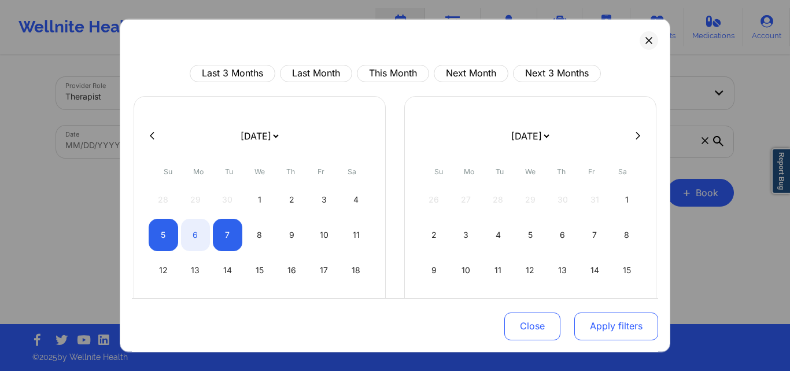
click at [607, 324] on button "Apply filters" at bounding box center [616, 326] width 84 height 28
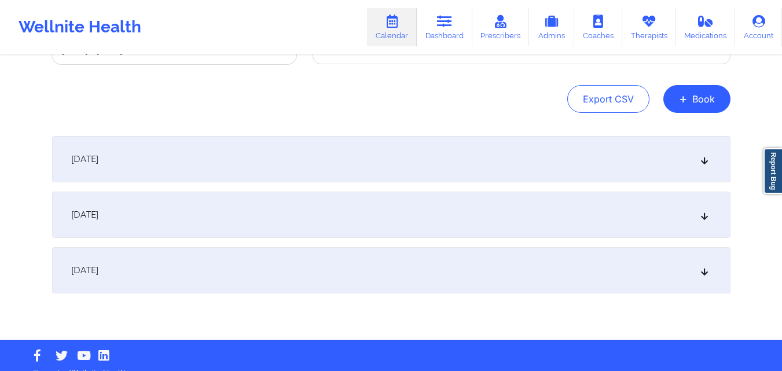
scroll to position [95, 0]
click at [289, 218] on div "[DATE]" at bounding box center [391, 214] width 678 height 46
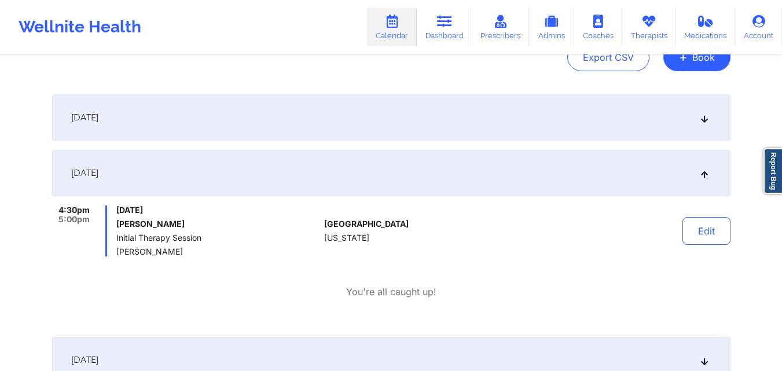
scroll to position [0, 0]
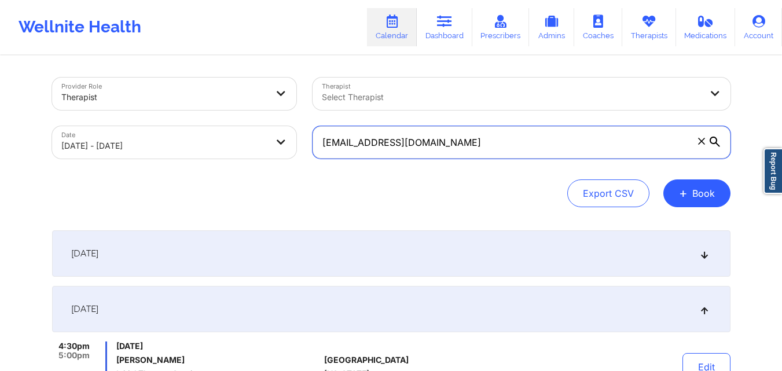
click at [422, 143] on input "[EMAIL_ADDRESS][DOMAIN_NAME]" at bounding box center [521, 142] width 418 height 32
paste input "[EMAIL_ADDRESS]"
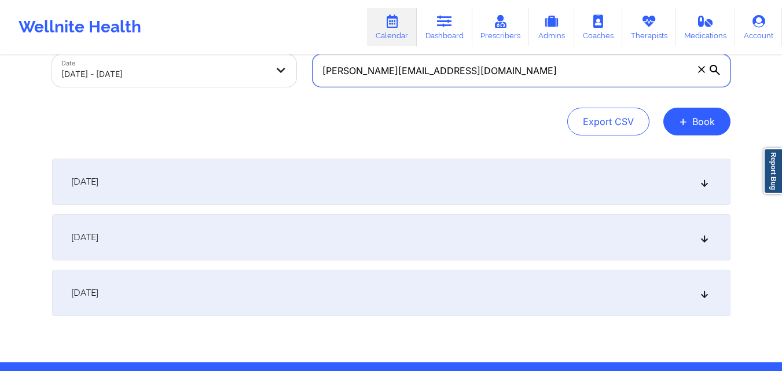
scroll to position [75, 0]
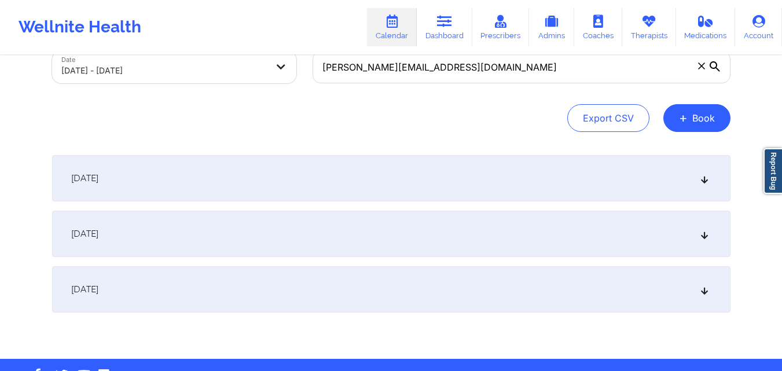
click at [344, 227] on div "[DATE]" at bounding box center [391, 234] width 678 height 46
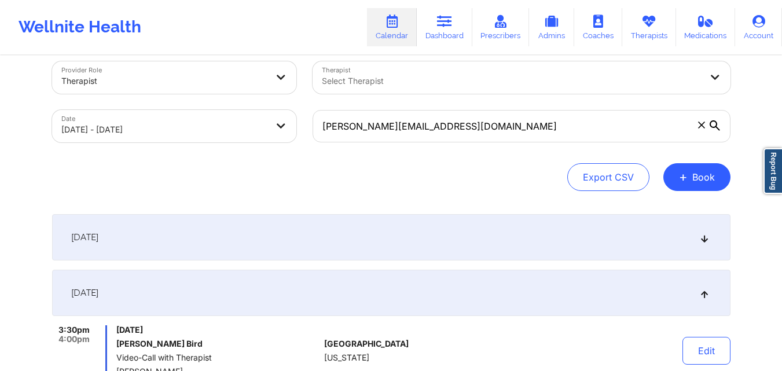
scroll to position [0, 0]
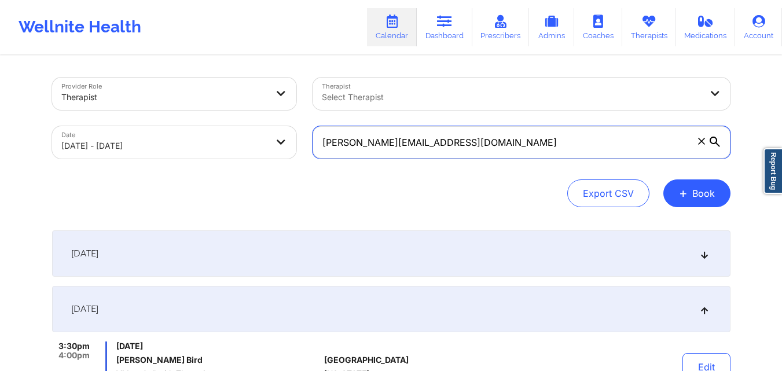
click at [483, 145] on input "[PERSON_NAME][EMAIL_ADDRESS][DOMAIN_NAME]" at bounding box center [521, 142] width 418 height 32
paste input "[PERSON_NAME][EMAIL_ADDRESS][PERSON_NAME]"
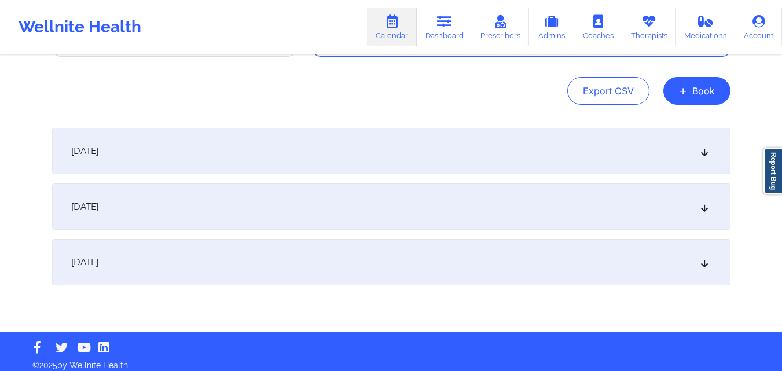
scroll to position [108, 0]
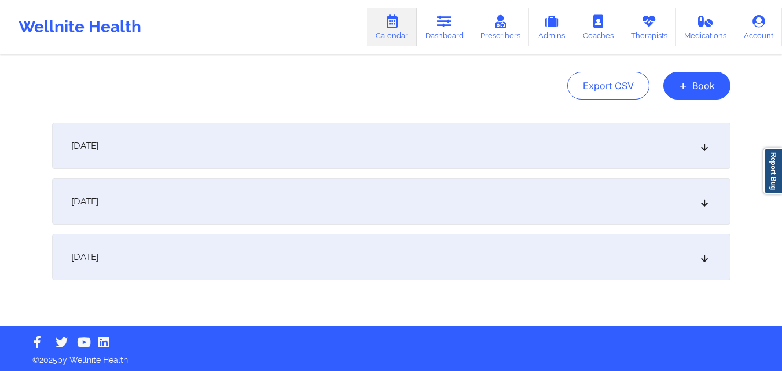
click at [307, 203] on div "[DATE]" at bounding box center [391, 201] width 678 height 46
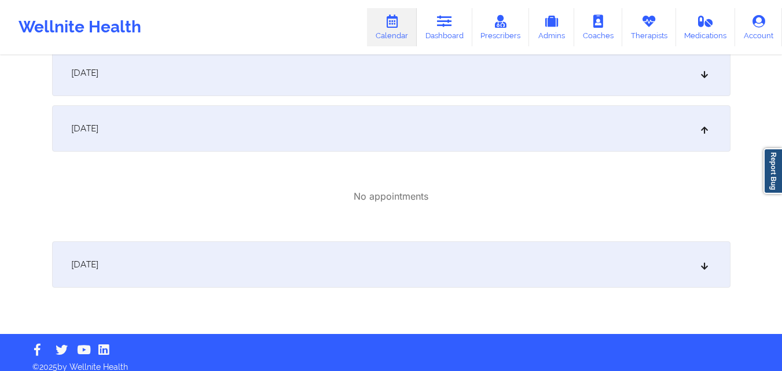
scroll to position [181, 0]
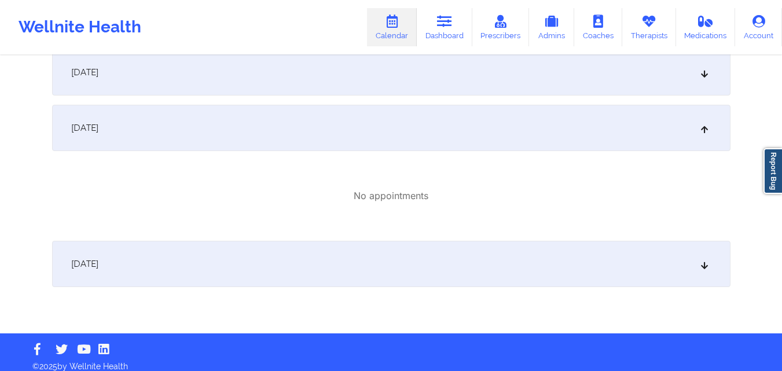
click at [274, 256] on div "[DATE]" at bounding box center [391, 264] width 678 height 46
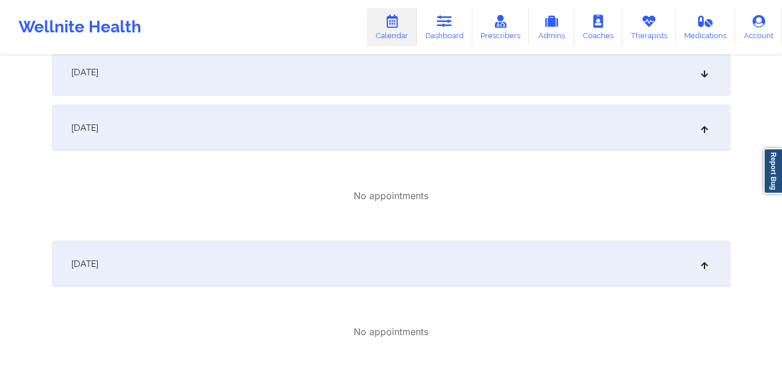
click at [274, 83] on div "[DATE]" at bounding box center [391, 72] width 678 height 46
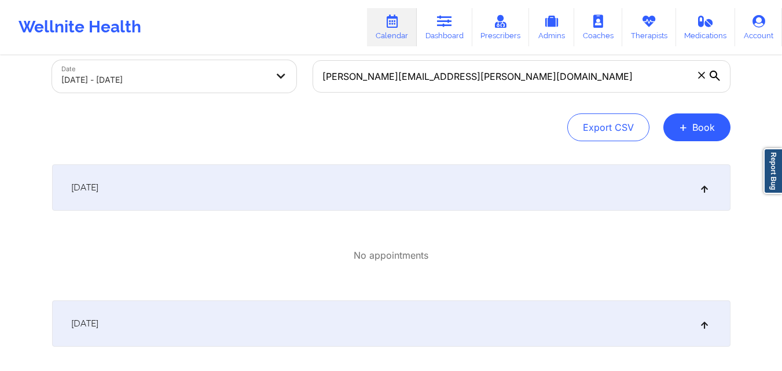
scroll to position [0, 0]
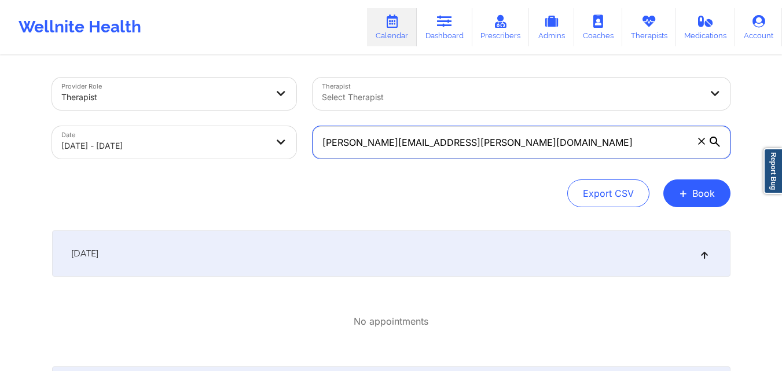
click at [480, 143] on input "[PERSON_NAME][EMAIL_ADDRESS][PERSON_NAME][DOMAIN_NAME]" at bounding box center [521, 142] width 418 height 32
type input "v"
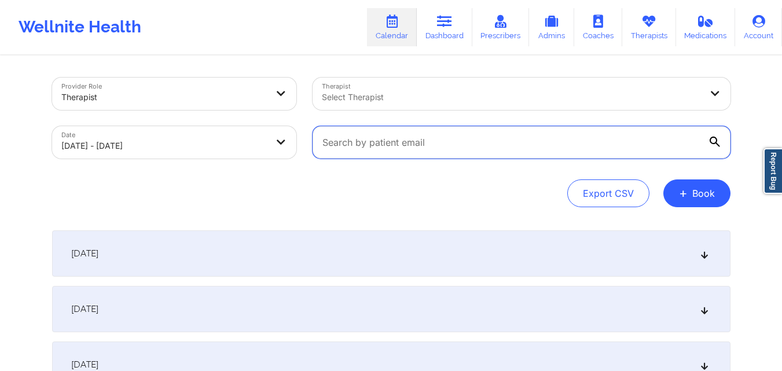
paste input "[EMAIL_ADDRESS][DOMAIN_NAME]"
type input "[EMAIL_ADDRESS][DOMAIN_NAME]"
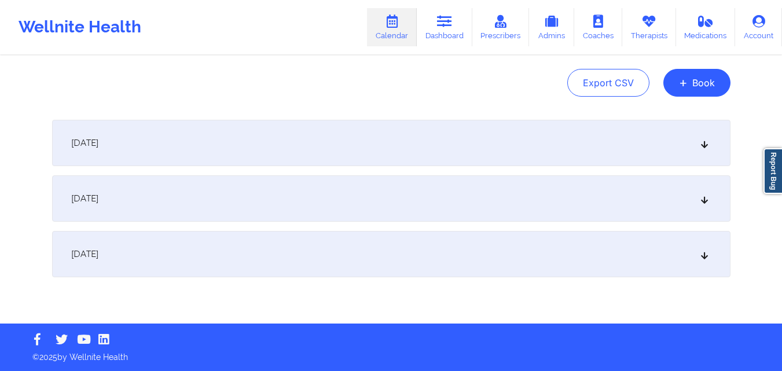
click at [384, 198] on div "[DATE]" at bounding box center [391, 198] width 678 height 46
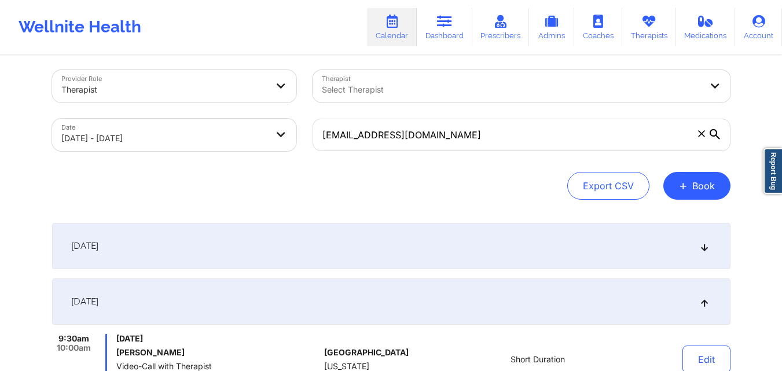
scroll to position [0, 0]
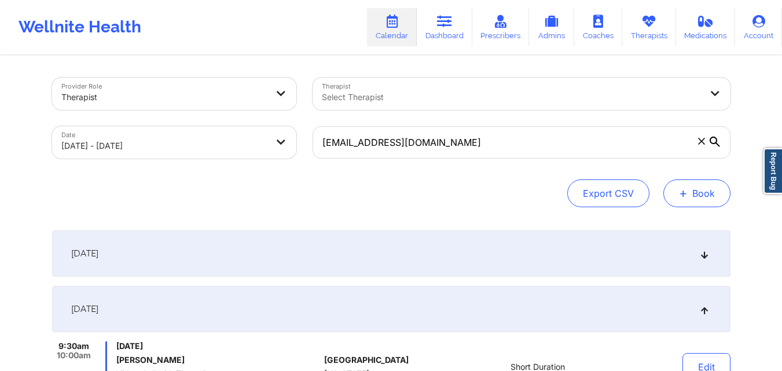
click at [700, 196] on button "+ Book" at bounding box center [696, 193] width 67 height 28
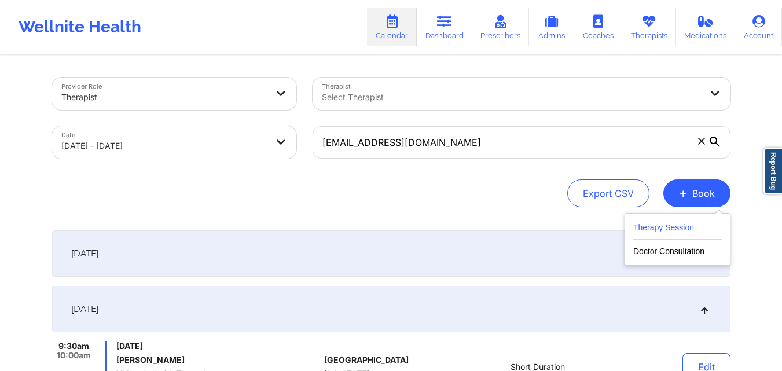
click at [641, 224] on button "Therapy Session" at bounding box center [677, 229] width 89 height 19
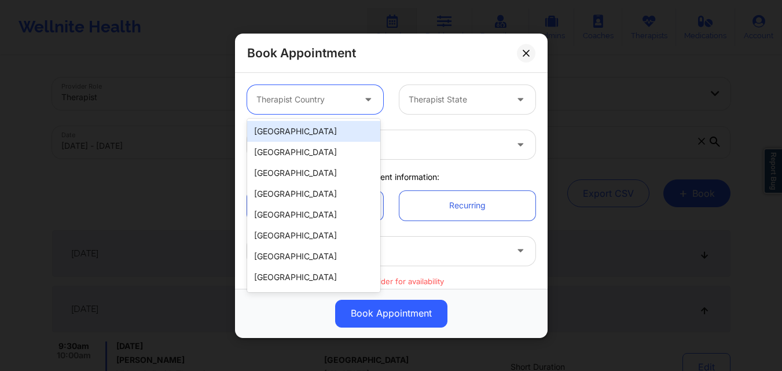
click at [336, 104] on div at bounding box center [305, 100] width 98 height 14
click at [327, 132] on div "[GEOGRAPHIC_DATA]" at bounding box center [313, 131] width 133 height 21
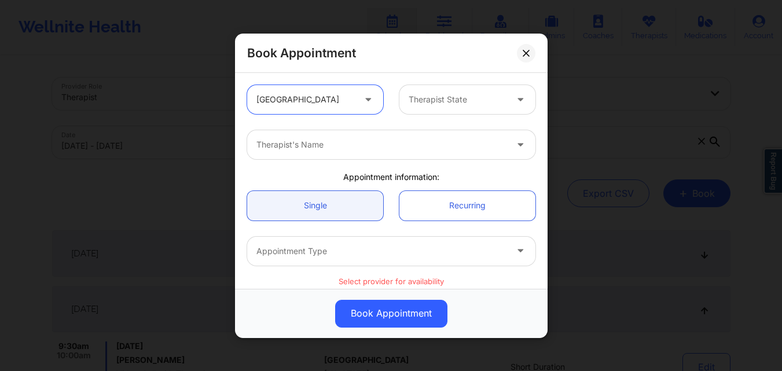
click at [453, 101] on div at bounding box center [457, 100] width 98 height 14
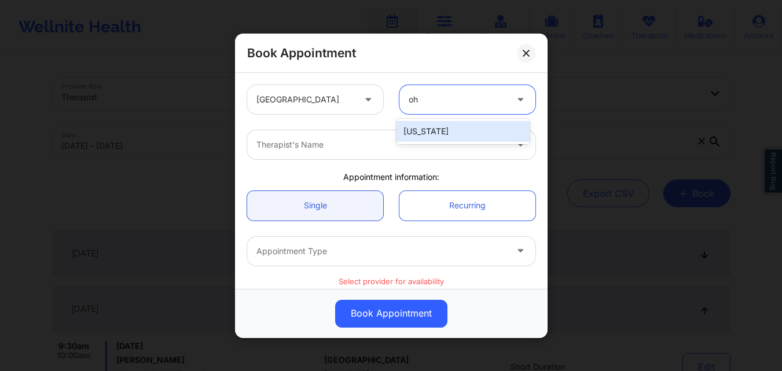
type input "ohi"
click at [444, 120] on div "[US_STATE]" at bounding box center [462, 131] width 133 height 25
click at [440, 131] on div "[US_STATE]" at bounding box center [462, 131] width 133 height 21
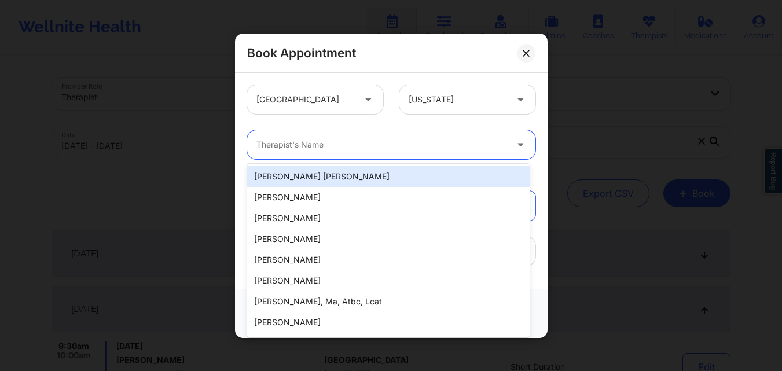
click at [422, 139] on div at bounding box center [381, 145] width 250 height 14
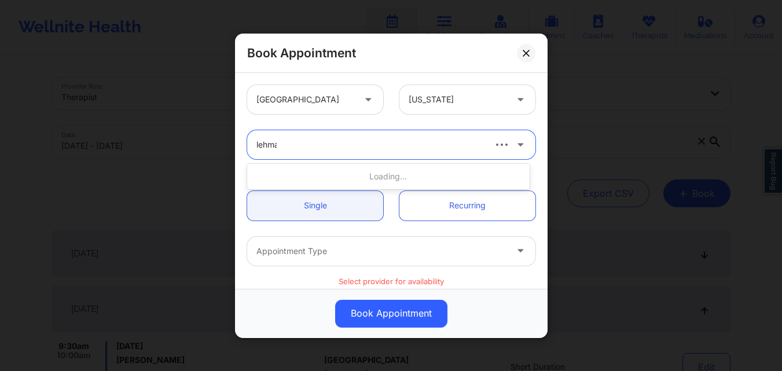
type input "[PERSON_NAME]"
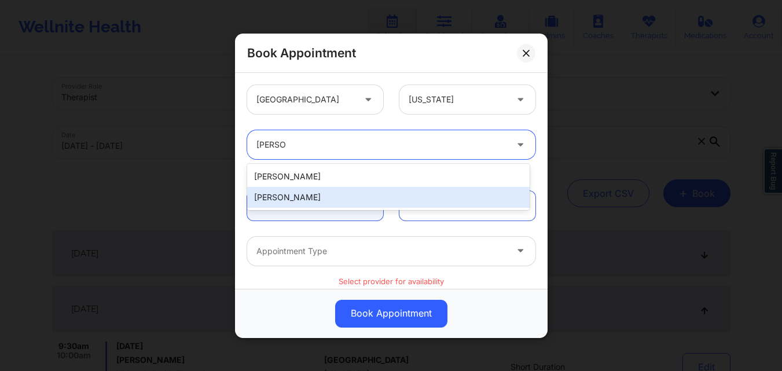
click at [344, 198] on div "[PERSON_NAME]" at bounding box center [388, 197] width 282 height 21
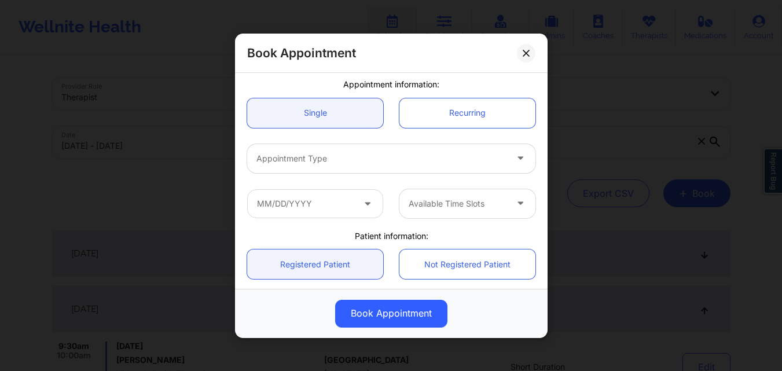
scroll to position [94, 0]
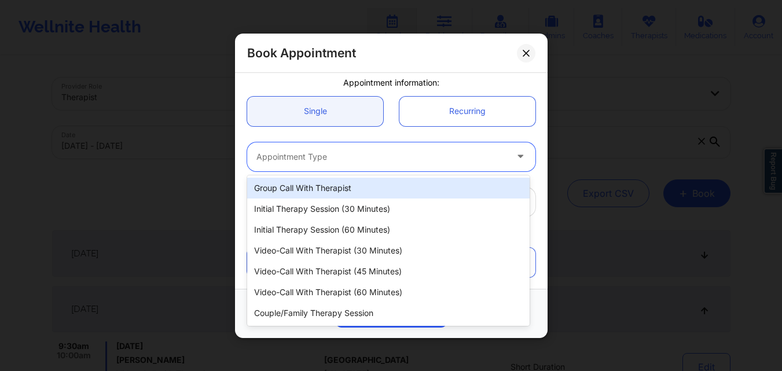
click at [349, 163] on div at bounding box center [381, 156] width 250 height 14
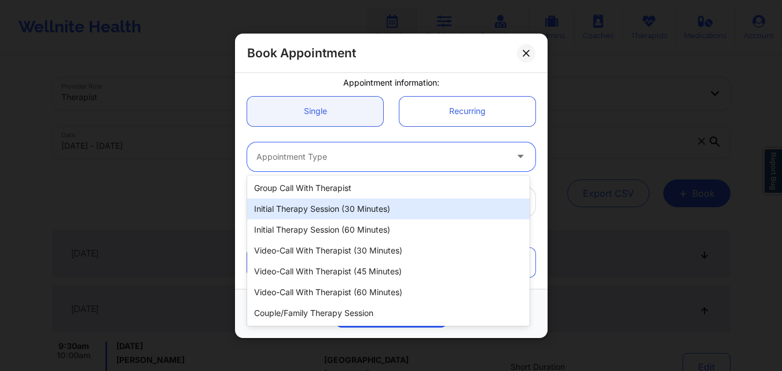
click at [342, 204] on div "Initial Therapy Session (30 minutes)" at bounding box center [388, 208] width 282 height 21
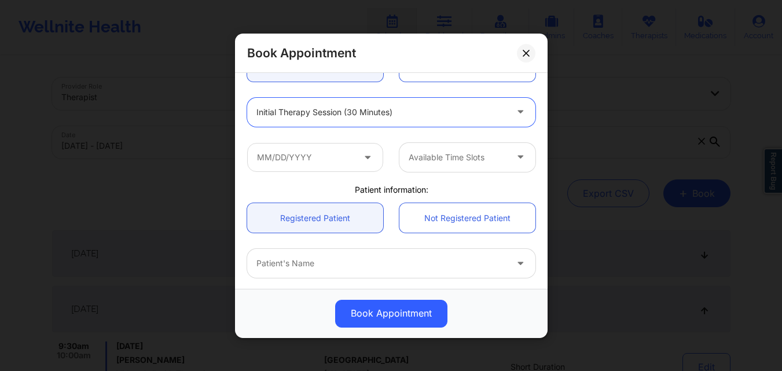
scroll to position [139, 0]
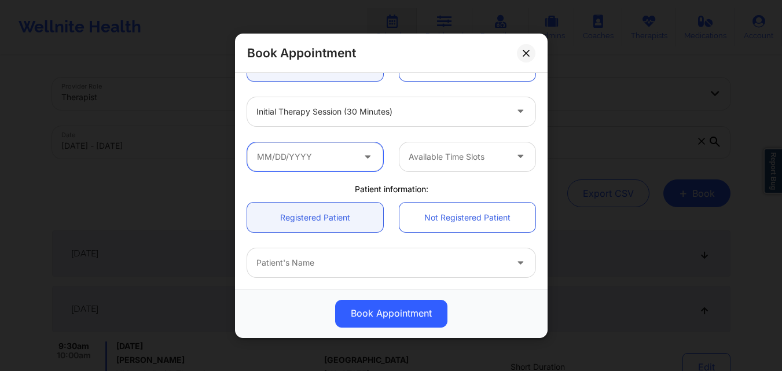
click at [323, 164] on input "text" at bounding box center [315, 156] width 136 height 29
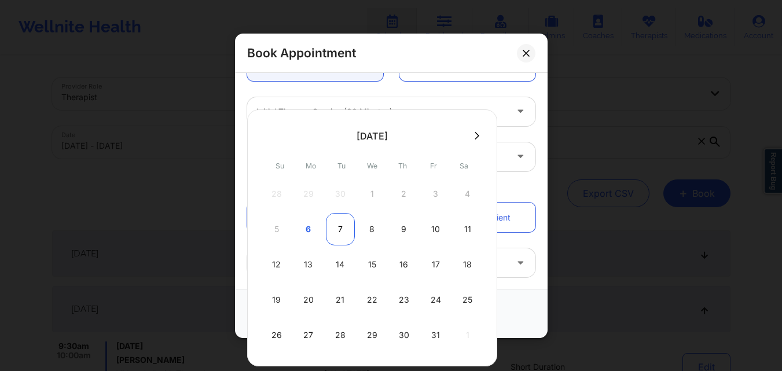
click at [341, 228] on div "7" at bounding box center [340, 229] width 29 height 32
type input "[DATE]"
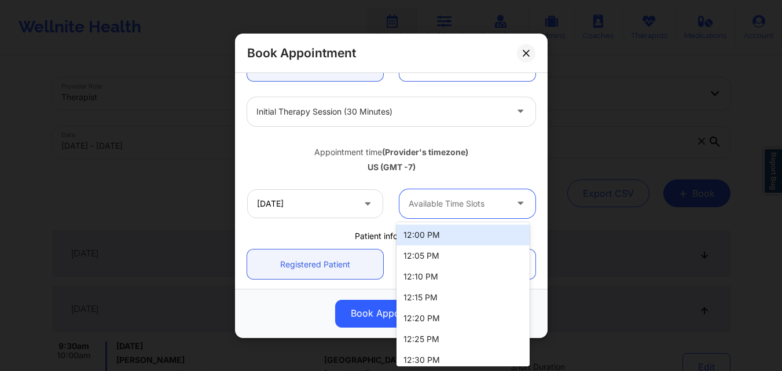
click at [445, 204] on div at bounding box center [457, 204] width 98 height 14
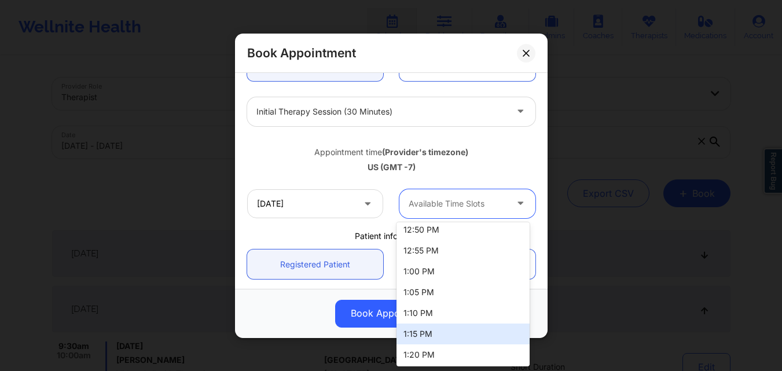
scroll to position [213, 0]
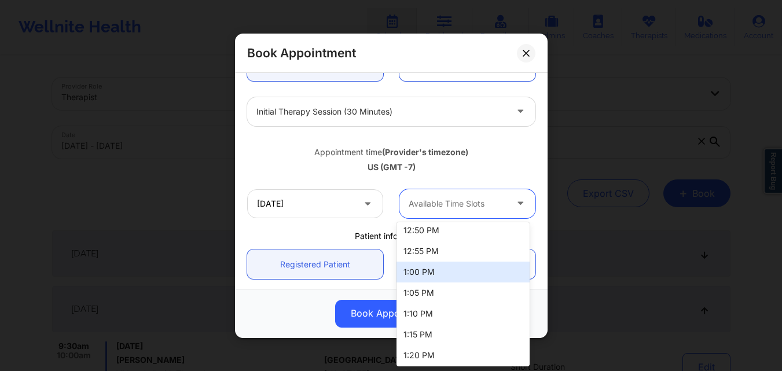
click at [432, 273] on div "1:00 PM" at bounding box center [462, 271] width 133 height 21
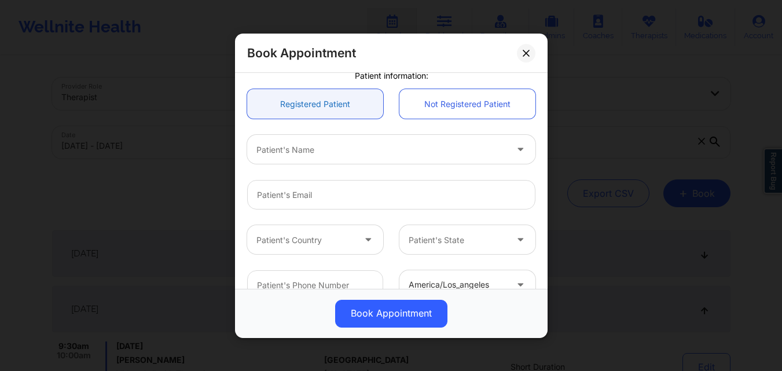
scroll to position [293, 0]
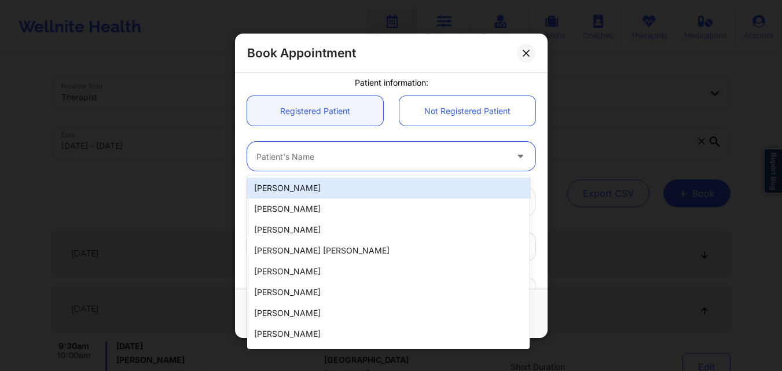
click at [336, 158] on div at bounding box center [381, 156] width 250 height 14
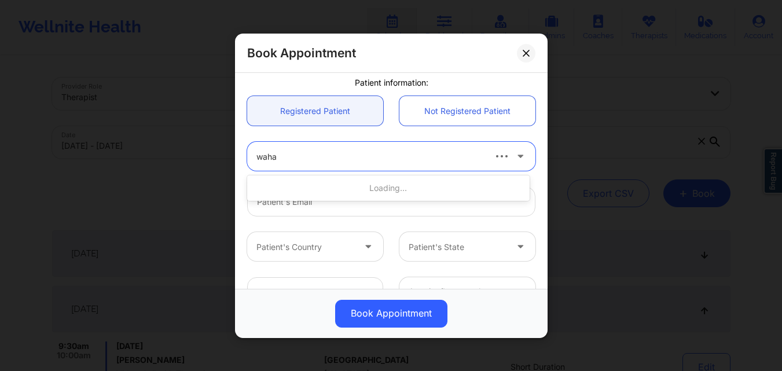
type input "wahaj"
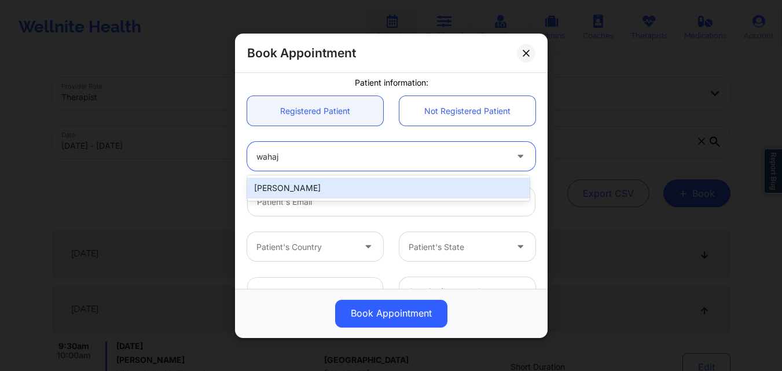
click at [325, 185] on div "[PERSON_NAME]" at bounding box center [388, 188] width 282 height 21
type input "[EMAIL_ADDRESS][DOMAIN_NAME]"
type input "[PHONE_NUMBER]"
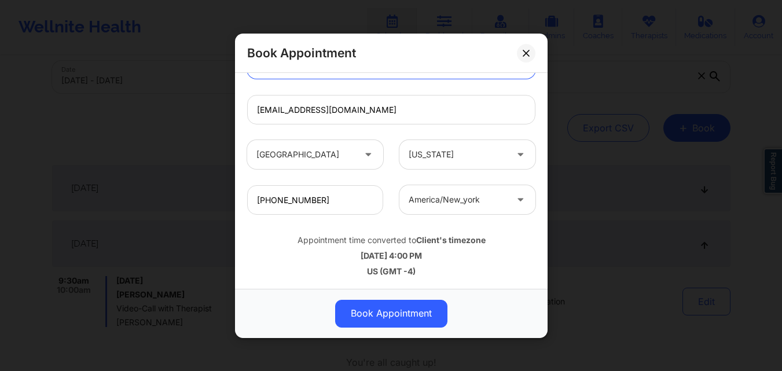
scroll to position [66, 0]
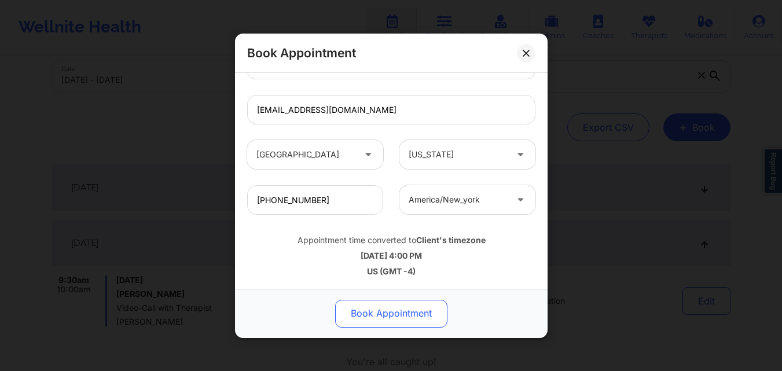
click at [396, 308] on button "Book Appointment" at bounding box center [391, 313] width 112 height 28
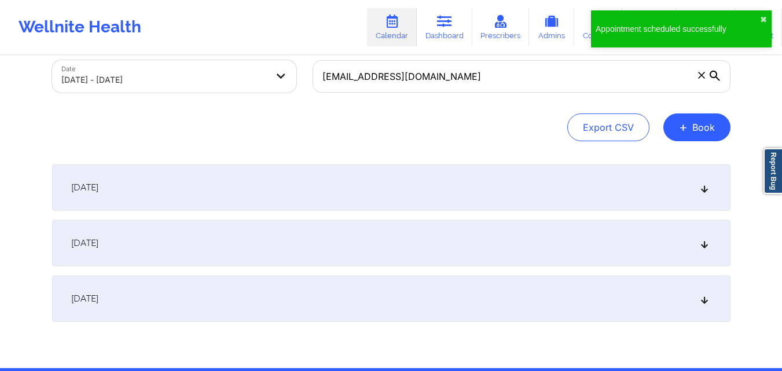
scroll to position [0, 0]
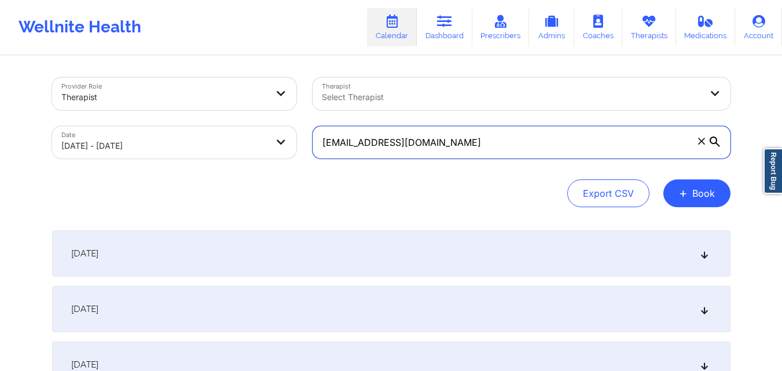
click at [407, 137] on input "[EMAIL_ADDRESS][DOMAIN_NAME]" at bounding box center [521, 142] width 418 height 32
paste input "[EMAIL_ADDRESS][DOMAIN_NAME]"
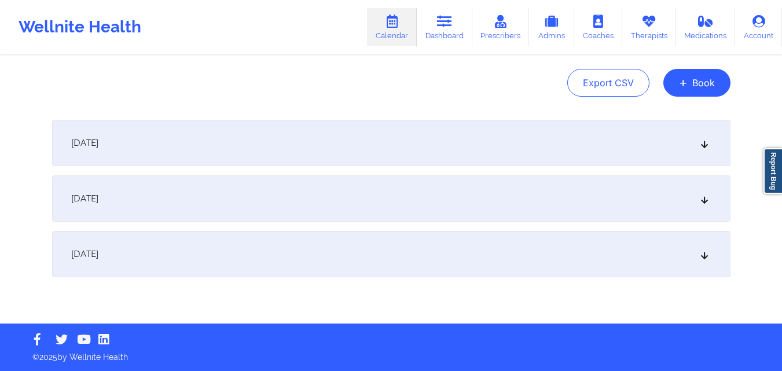
type input "[EMAIL_ADDRESS][DOMAIN_NAME]"
click at [353, 262] on div "[DATE]" at bounding box center [391, 254] width 678 height 46
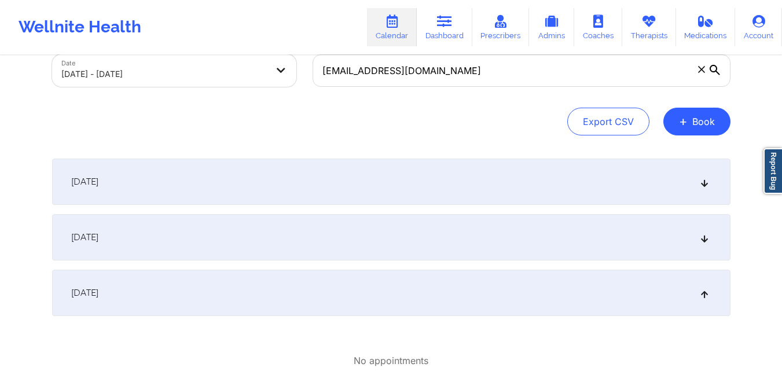
scroll to position [0, 0]
